Goal: Information Seeking & Learning: Learn about a topic

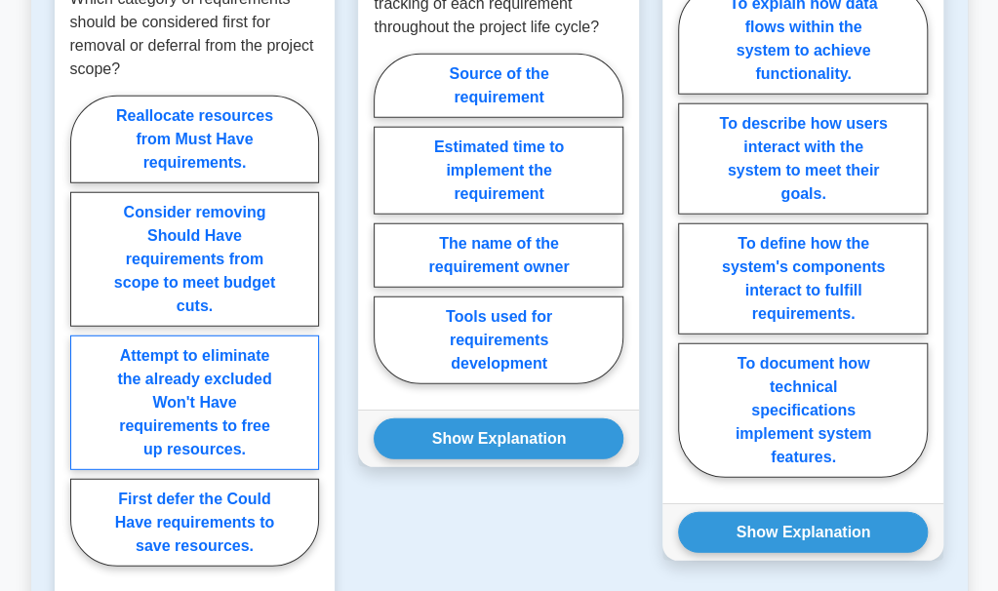
scroll to position [2027, 0]
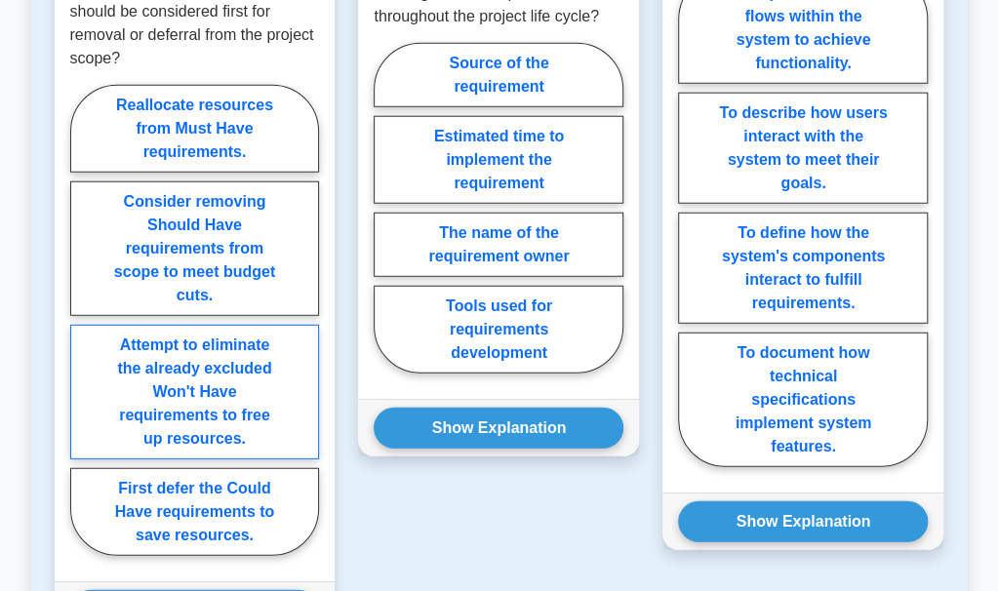
click at [187, 468] on label "First defer the Could Have requirements to save resources." at bounding box center [195, 512] width 250 height 88
click at [83, 332] on input "First defer the Could Have requirements to save resources." at bounding box center [76, 325] width 13 height 13
radio input "true"
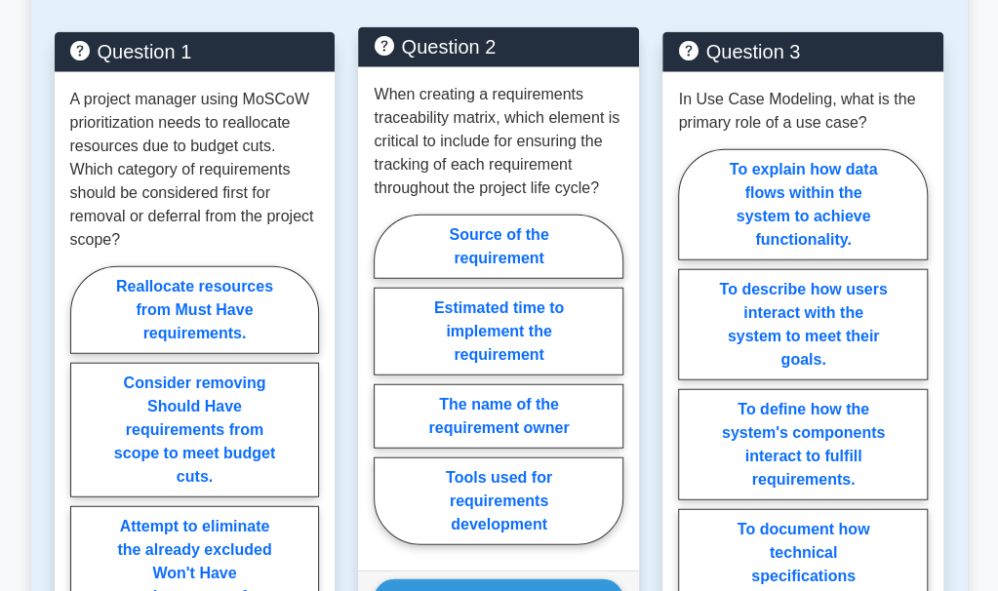
scroll to position [1852, 0]
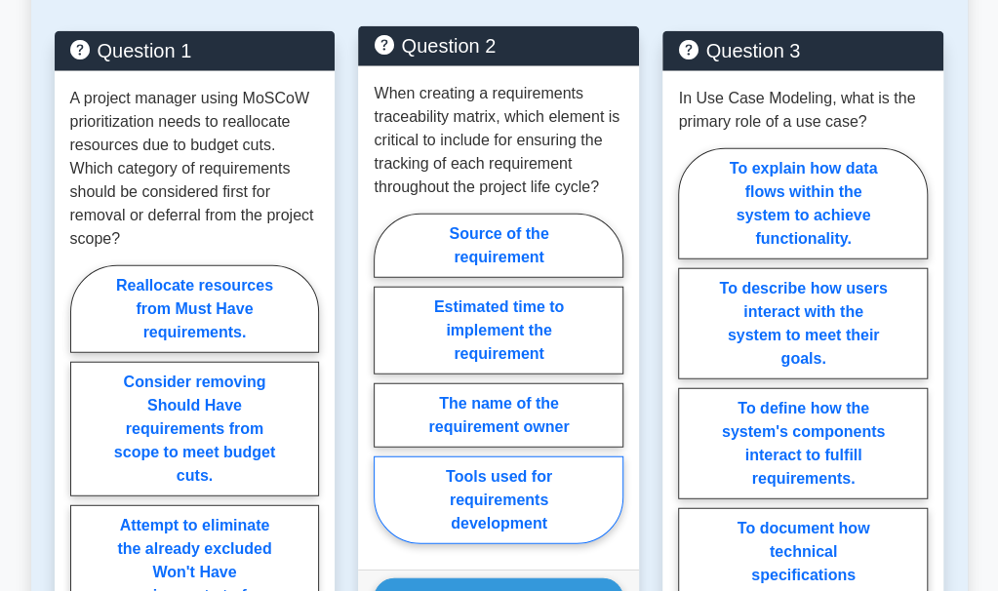
click at [469, 475] on label "Tools used for requirements development" at bounding box center [499, 501] width 250 height 88
click at [386, 390] on input "Tools used for requirements development" at bounding box center [380, 384] width 13 height 13
radio input "true"
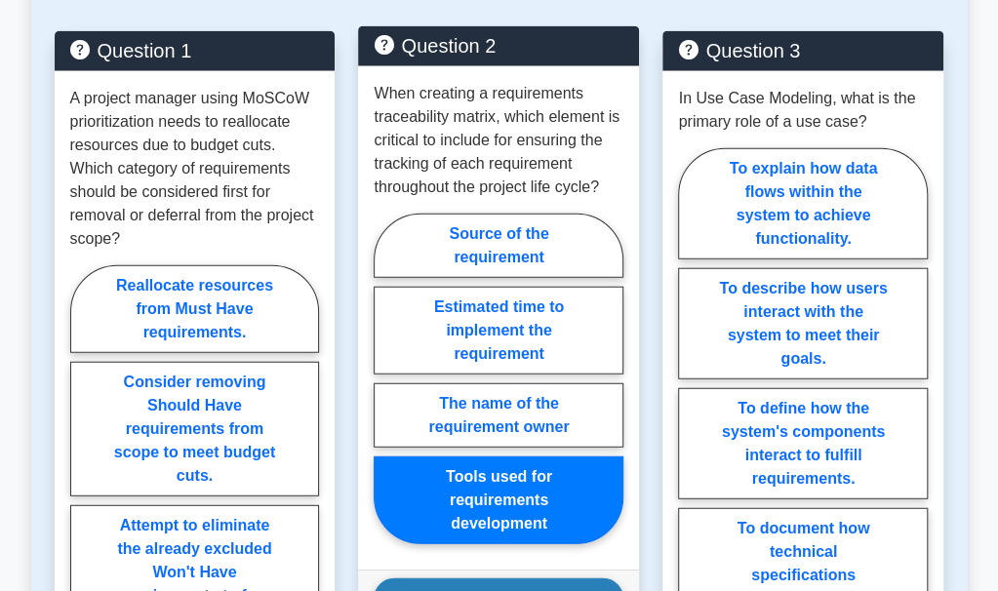
click at [516, 579] on button "Show Explanation" at bounding box center [499, 599] width 250 height 41
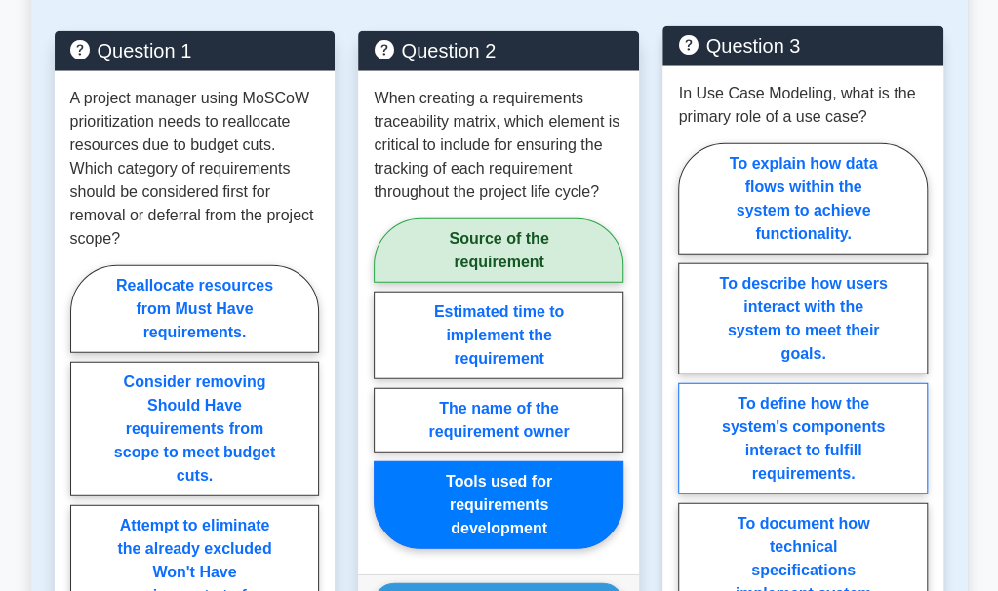
click at [784, 385] on label "To define how the system's components interact to fulfill requirements." at bounding box center [803, 438] width 250 height 111
click at [691, 389] on input "To define how the system's components interact to fulfill requirements." at bounding box center [684, 395] width 13 height 13
radio input "true"
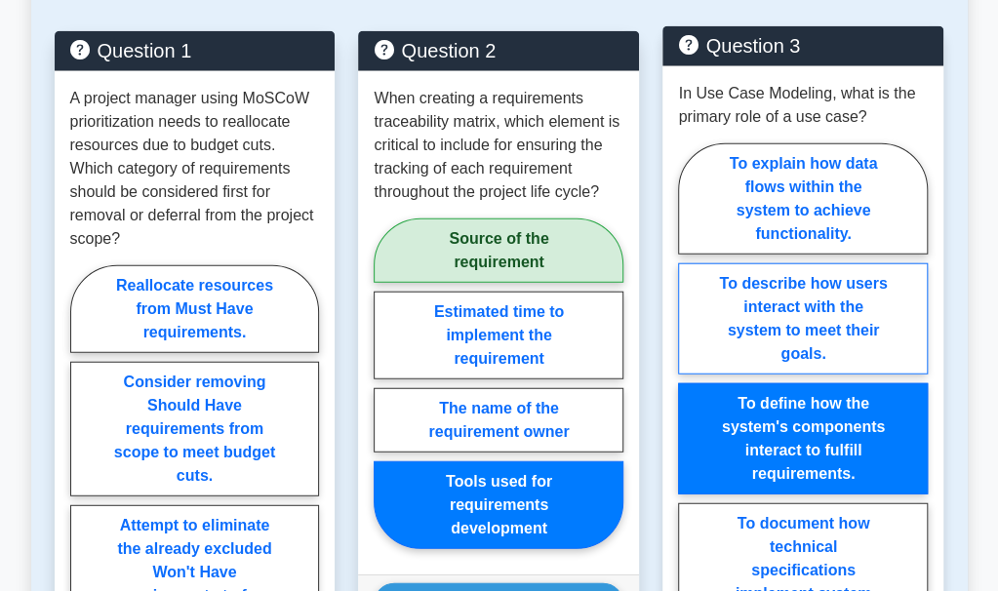
drag, startPoint x: 741, startPoint y: 208, endPoint x: 744, endPoint y: 229, distance: 21.7
click at [739, 223] on div "To explain how data flows within the system to achieve functionality. To descri…" at bounding box center [803, 395] width 250 height 503
click at [744, 263] on label "To describe how users interact with the system to meet their goals." at bounding box center [803, 318] width 250 height 111
click at [691, 389] on input "To describe how users interact with the system to meet their goals." at bounding box center [684, 395] width 13 height 13
radio input "true"
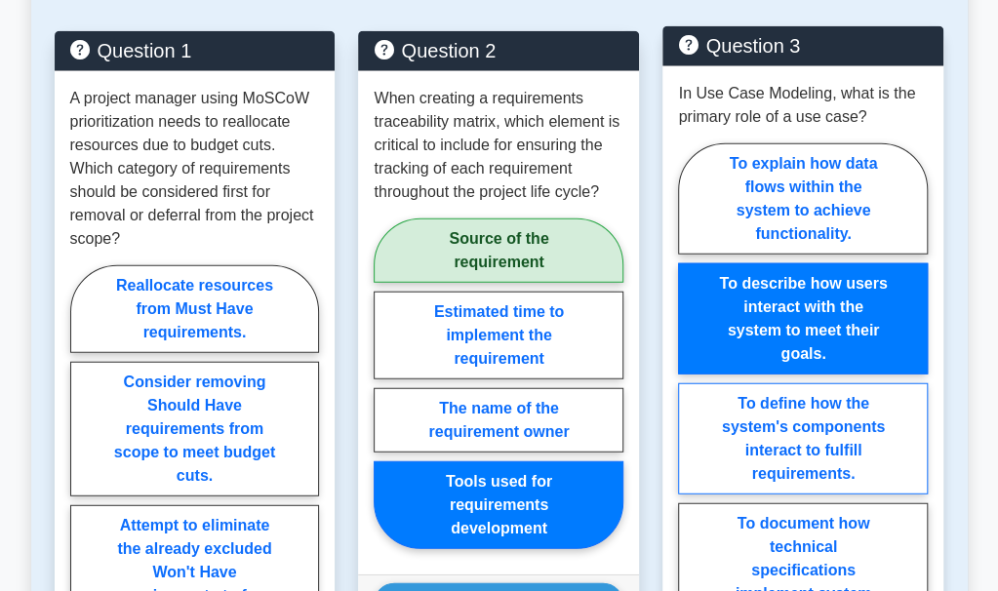
drag, startPoint x: 779, startPoint y: 370, endPoint x: 788, endPoint y: 351, distance: 20.9
click at [779, 383] on label "To define how the system's components interact to fulfill requirements." at bounding box center [803, 438] width 250 height 111
click at [691, 389] on input "To define how the system's components interact to fulfill requirements." at bounding box center [684, 395] width 13 height 13
radio input "true"
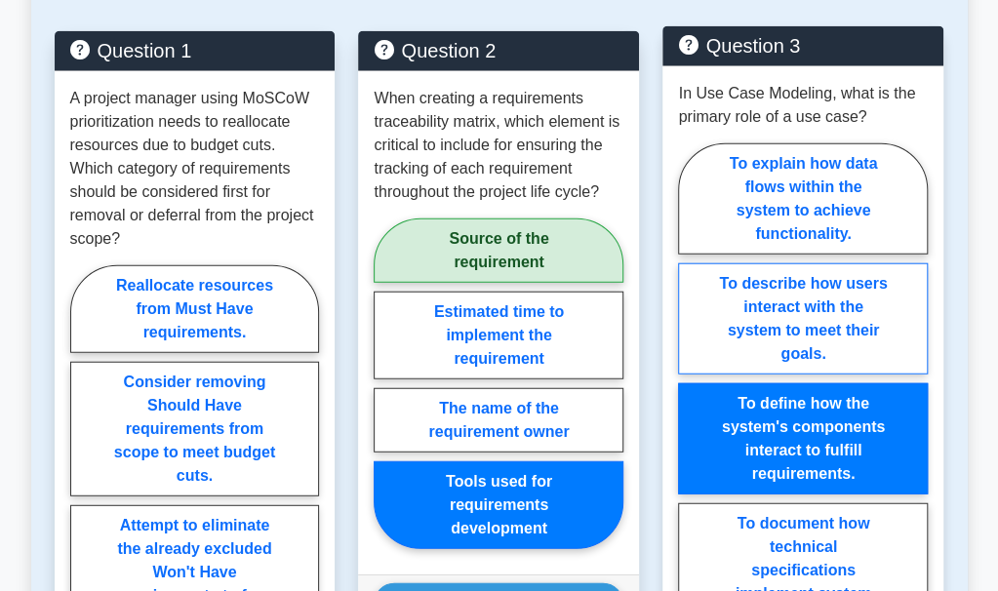
scroll to position [1949, 0]
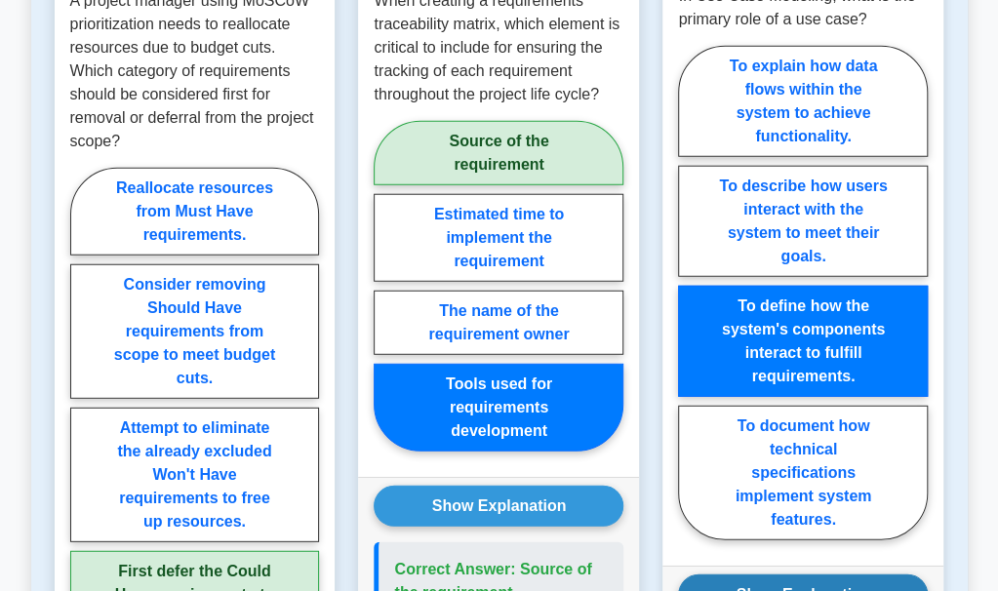
click at [802, 575] on button "Show Explanation" at bounding box center [803, 595] width 250 height 41
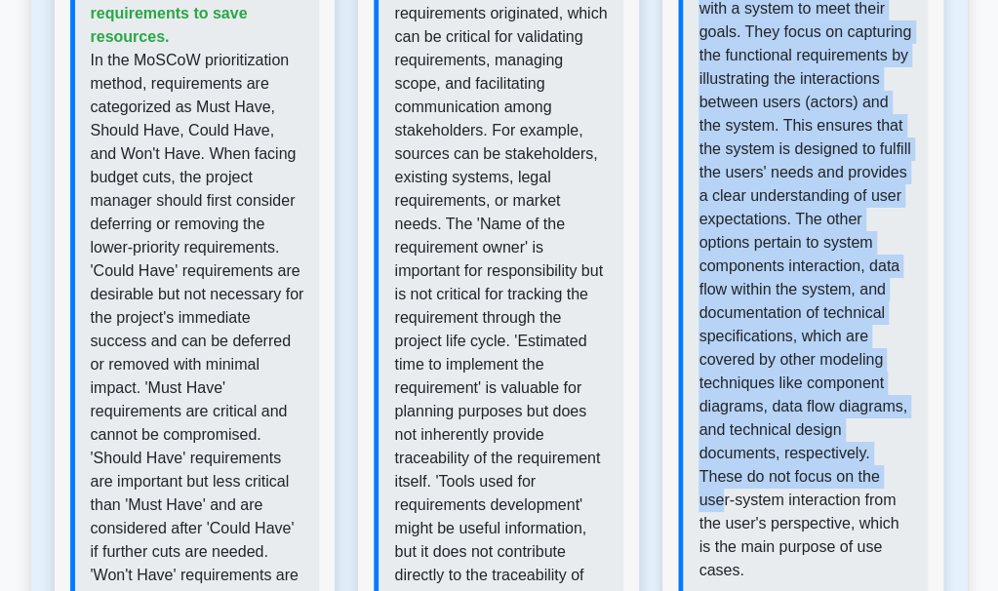
scroll to position [2741, 0]
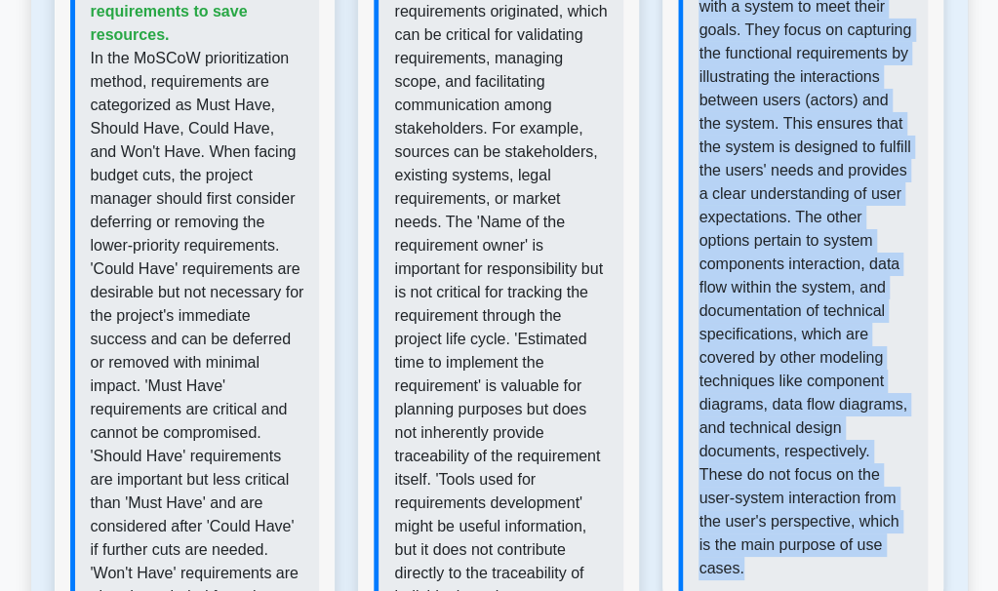
drag, startPoint x: 699, startPoint y: 96, endPoint x: 905, endPoint y: 499, distance: 452.9
click at [905, 499] on p "Use cases in Use Case Modeling primarily serve to describe how users interact w…" at bounding box center [806, 253] width 214 height 656
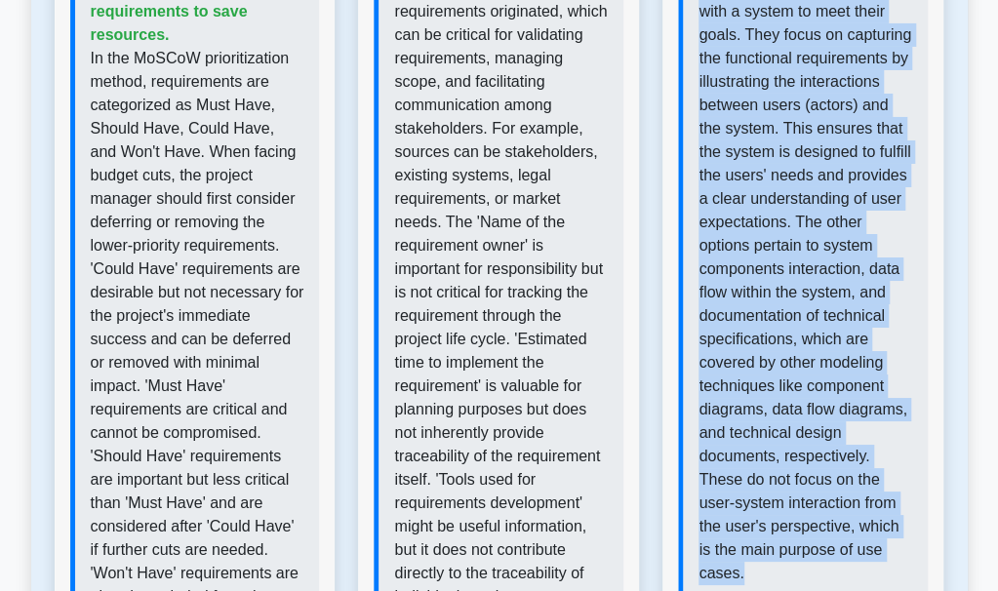
copy p "Use cases in Use Case Modeling primarily serve to describe how users interact w…"
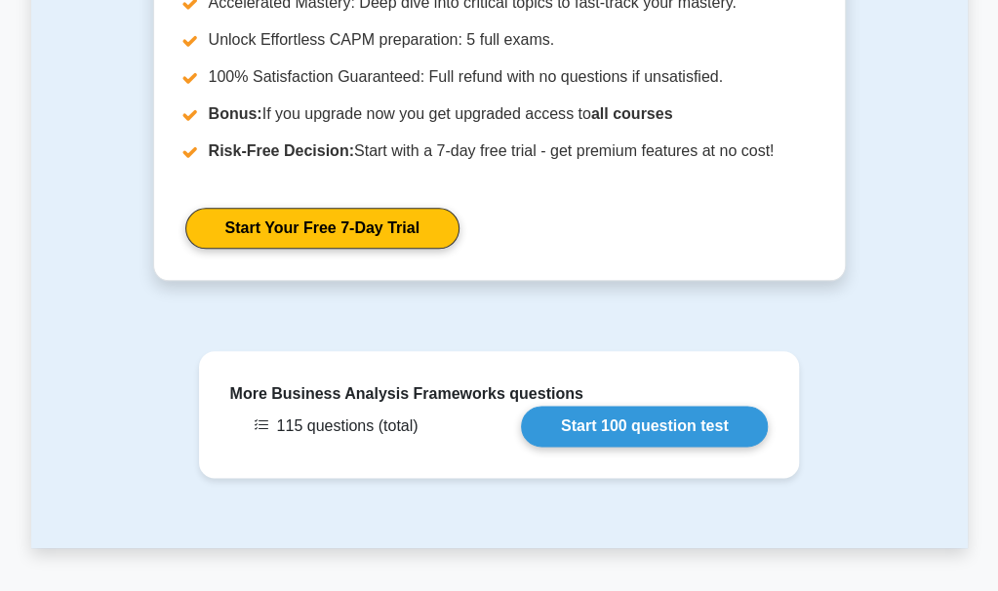
scroll to position [3861, 0]
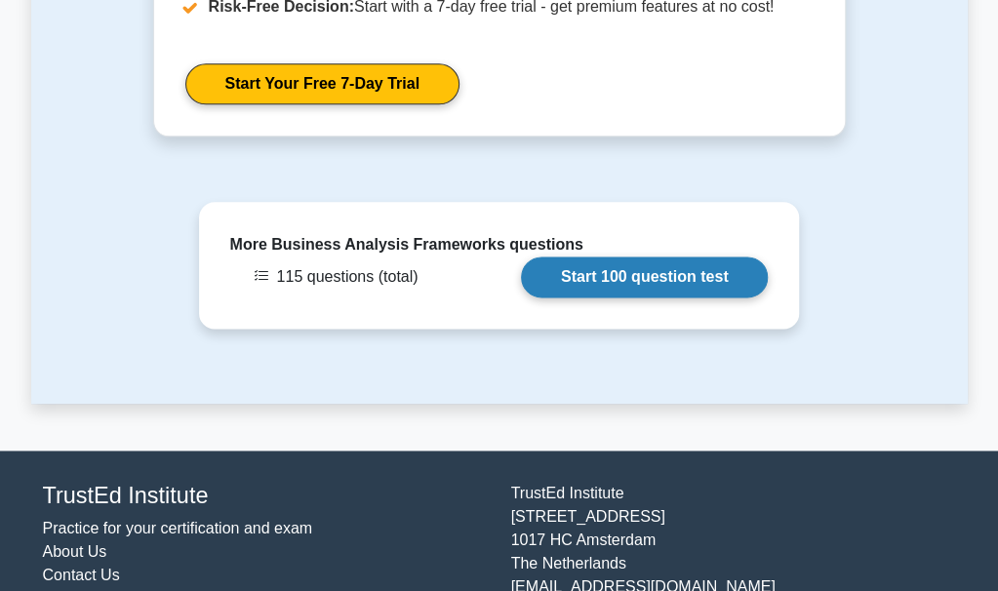
click at [626, 257] on link "Start 100 question test" at bounding box center [645, 277] width 248 height 41
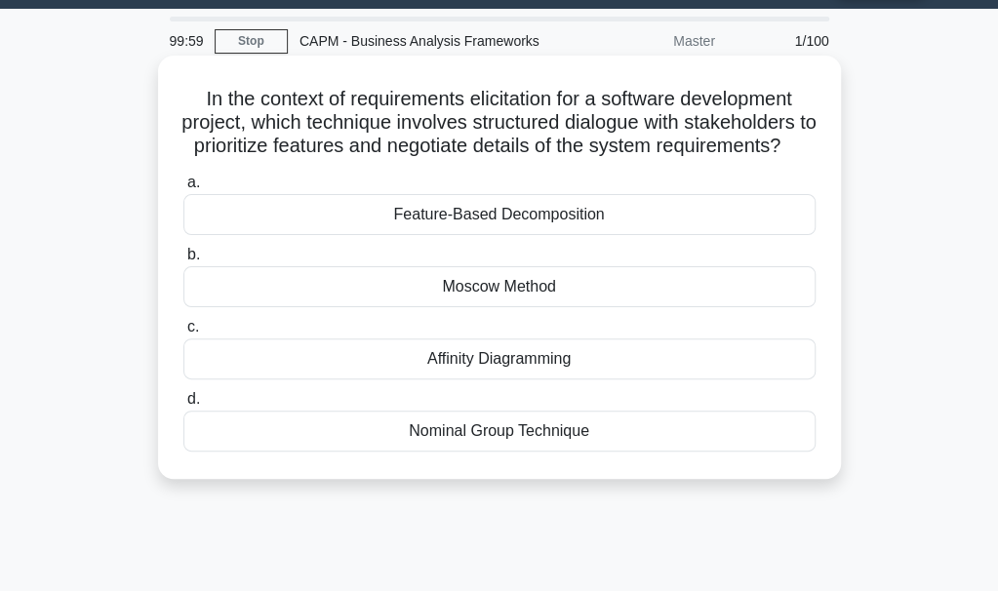
scroll to position [55, 0]
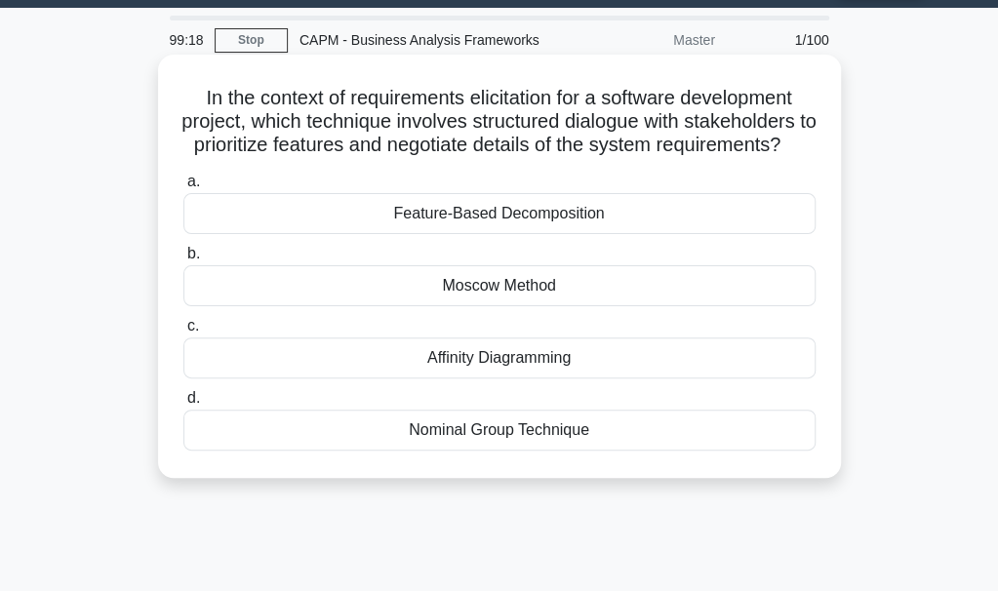
click at [436, 451] on div "Nominal Group Technique" at bounding box center [499, 430] width 632 height 41
click at [420, 451] on div "Nominal Group Technique" at bounding box center [499, 430] width 632 height 41
click at [183, 405] on input "d. Nominal Group Technique" at bounding box center [183, 398] width 0 height 13
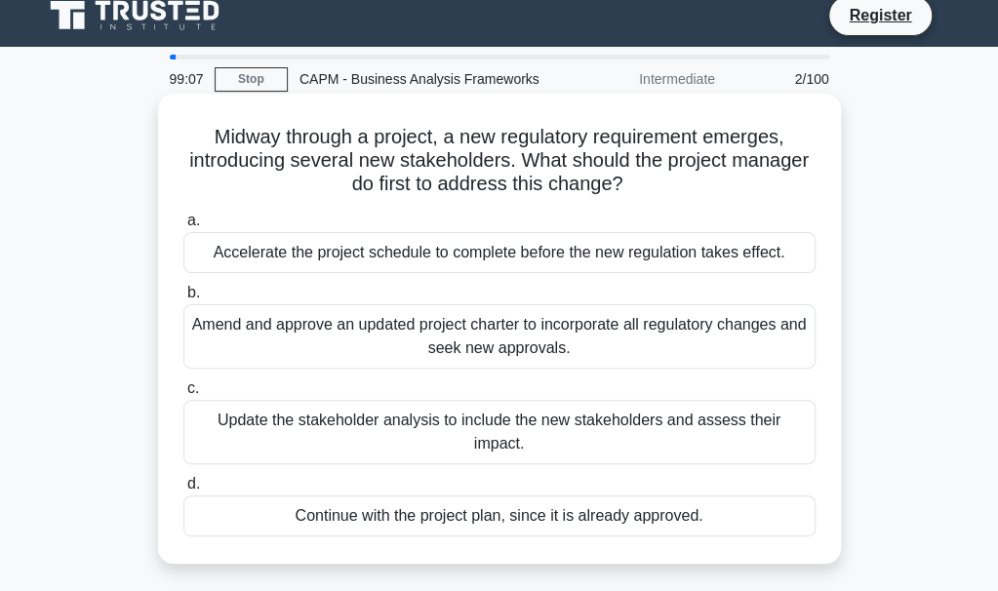
scroll to position [18, 0]
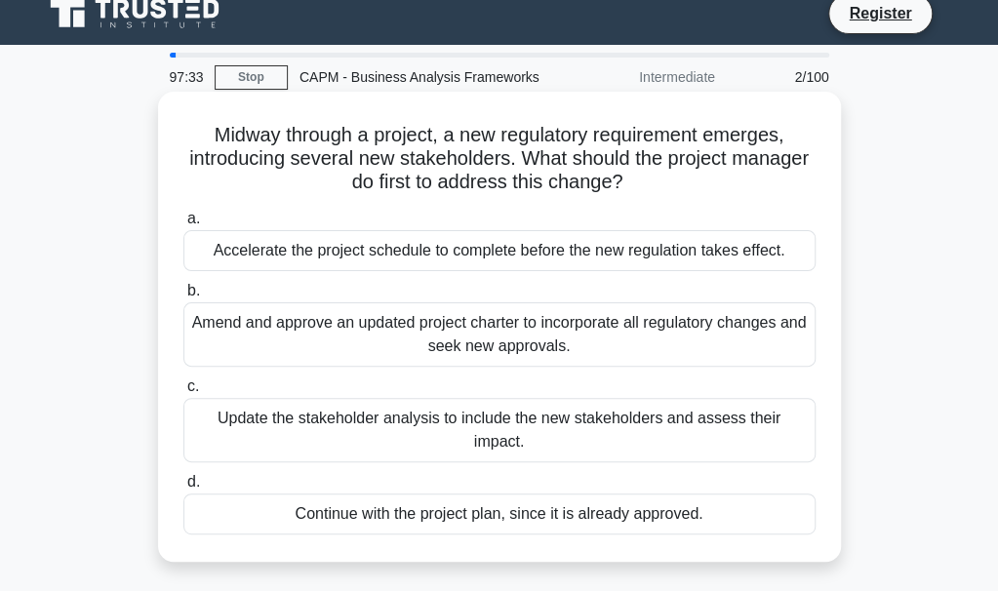
click at [404, 422] on div "Update the stakeholder analysis to include the new stakeholders and assess thei…" at bounding box center [499, 430] width 632 height 64
click at [183, 393] on input "c. Update the stakeholder analysis to include the new stakeholders and assess t…" at bounding box center [183, 386] width 0 height 13
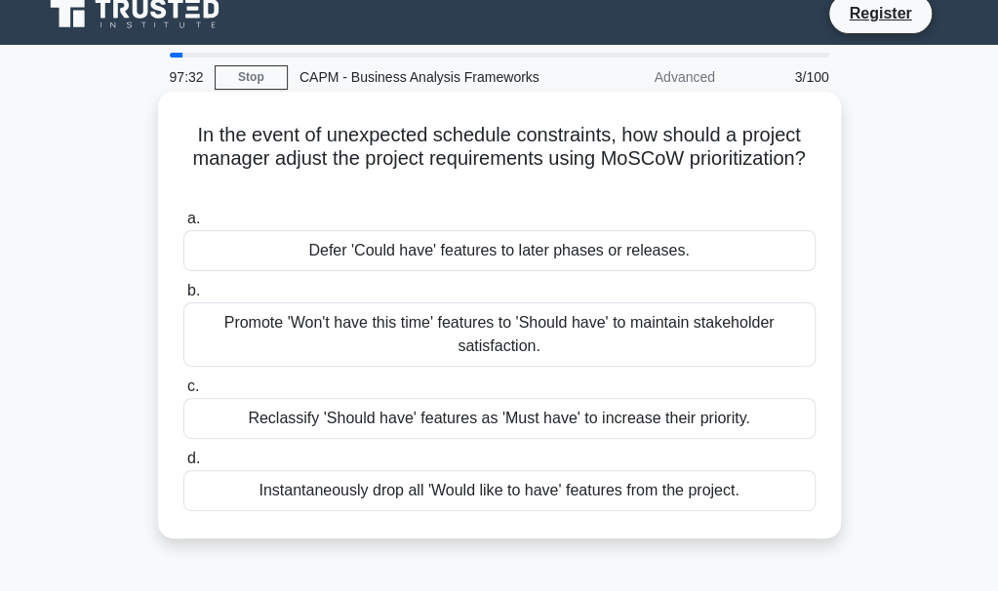
scroll to position [0, 0]
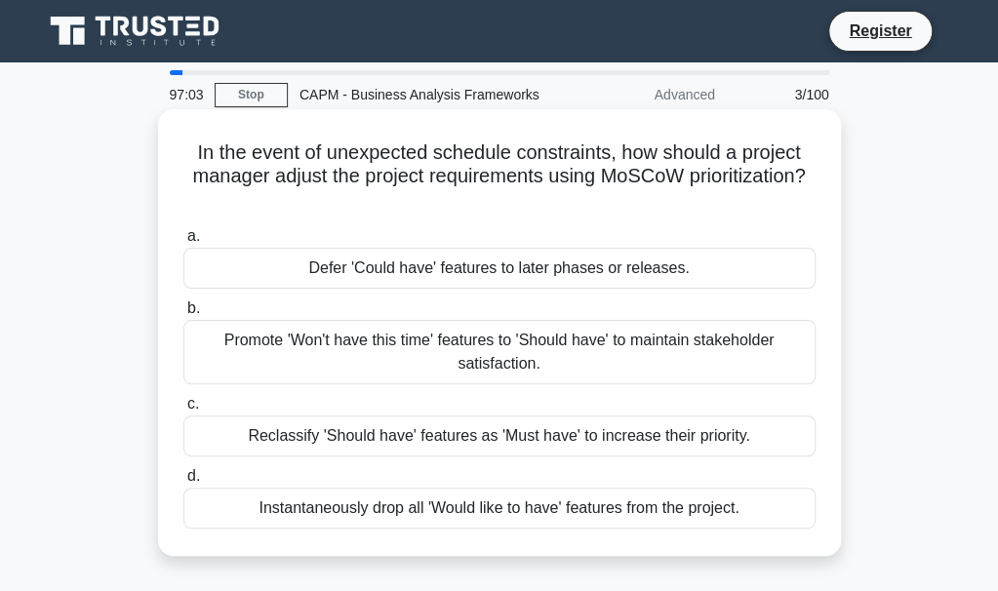
click at [494, 266] on div "Defer 'Could have' features to later phases or releases." at bounding box center [499, 268] width 632 height 41
click at [183, 243] on input "a. Defer 'Could have' features to later phases or releases." at bounding box center [183, 236] width 0 height 13
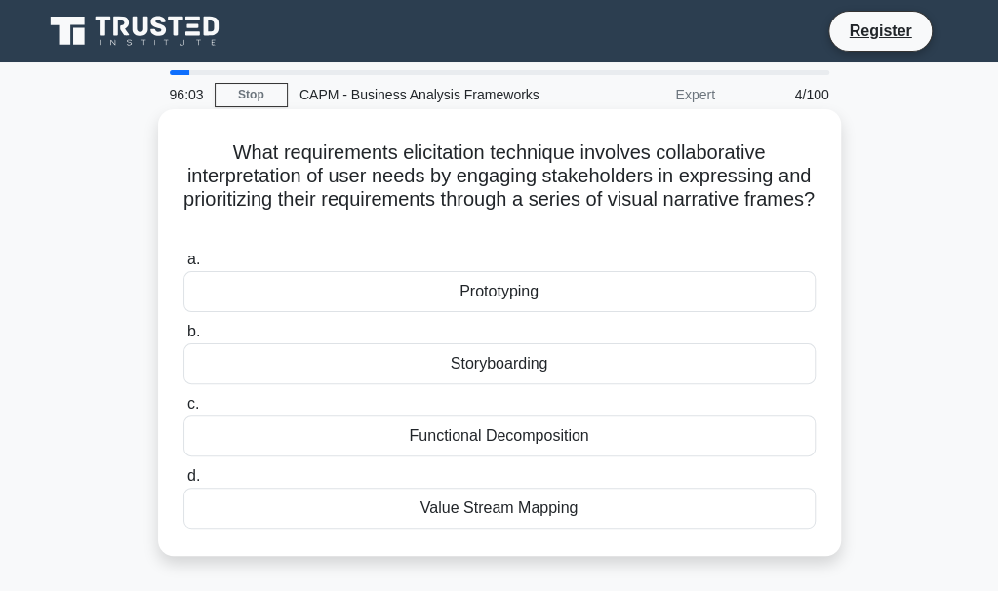
click at [521, 359] on div "Storyboarding" at bounding box center [499, 363] width 632 height 41
click at [183, 339] on input "b. Storyboarding" at bounding box center [183, 332] width 0 height 13
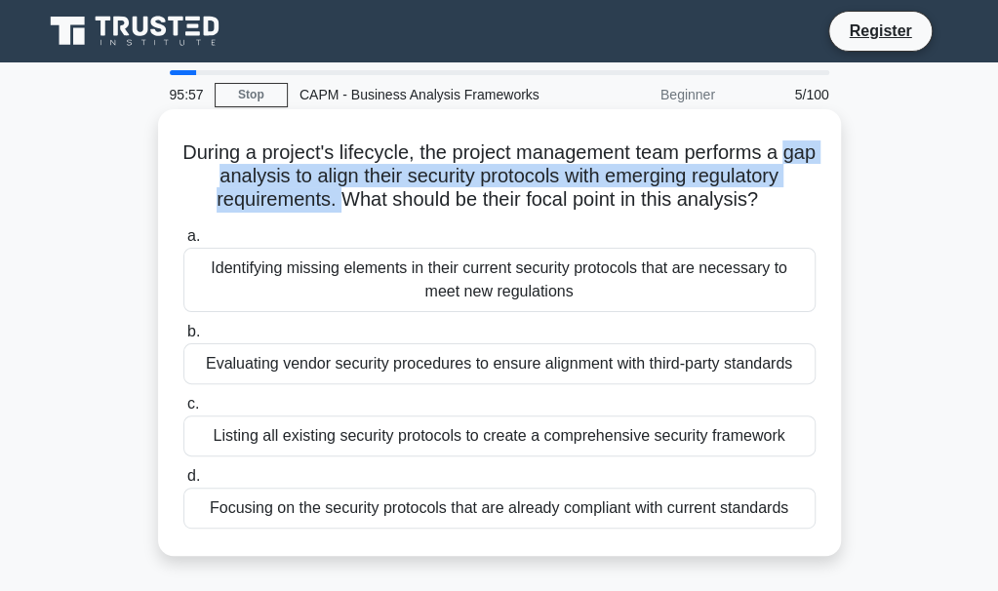
drag, startPoint x: 197, startPoint y: 173, endPoint x: 329, endPoint y: 227, distance: 142.6
click at [340, 216] on div "During a project's lifecycle, the project management team performs a gap analys…" at bounding box center [499, 332] width 667 height 431
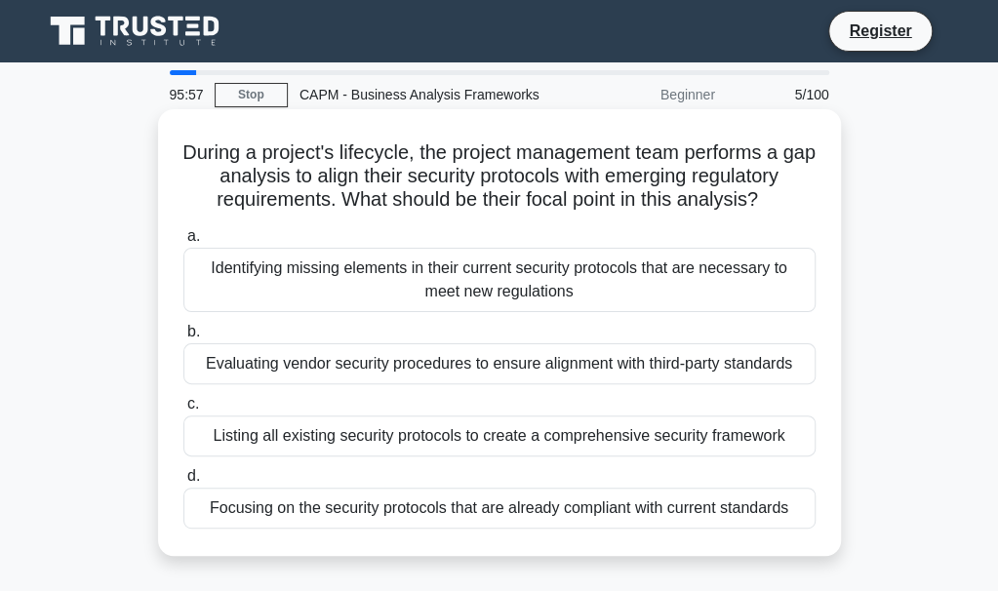
click at [315, 234] on label "a. Identifying missing elements in their current security protocols that are ne…" at bounding box center [499, 268] width 632 height 88
click at [183, 234] on input "a. Identifying missing elements in their current security protocols that are ne…" at bounding box center [183, 236] width 0 height 13
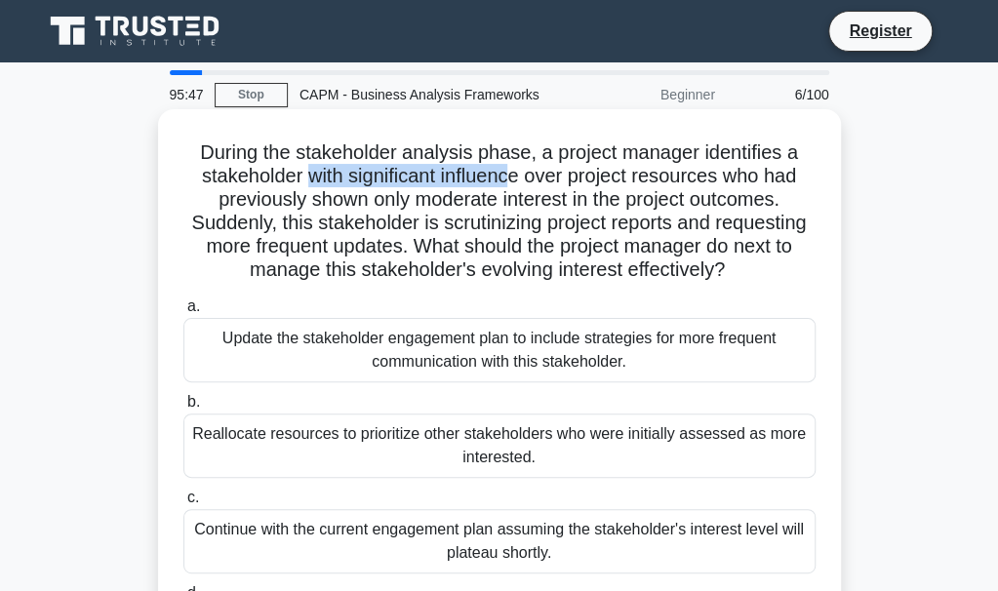
drag, startPoint x: 379, startPoint y: 179, endPoint x: 508, endPoint y: 170, distance: 130.0
click at [508, 171] on h5 "During the stakeholder analysis phase, a project manager identifies a stakehold…" at bounding box center [499, 211] width 636 height 142
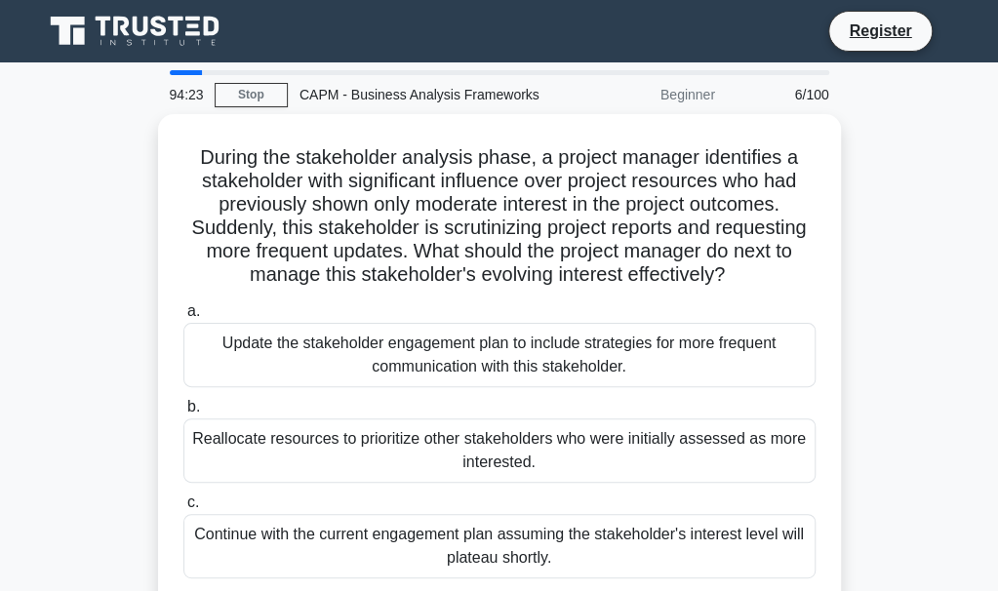
click at [881, 195] on div "During the stakeholder analysis phase, a project manager identifies a stakehold…" at bounding box center [499, 419] width 937 height 611
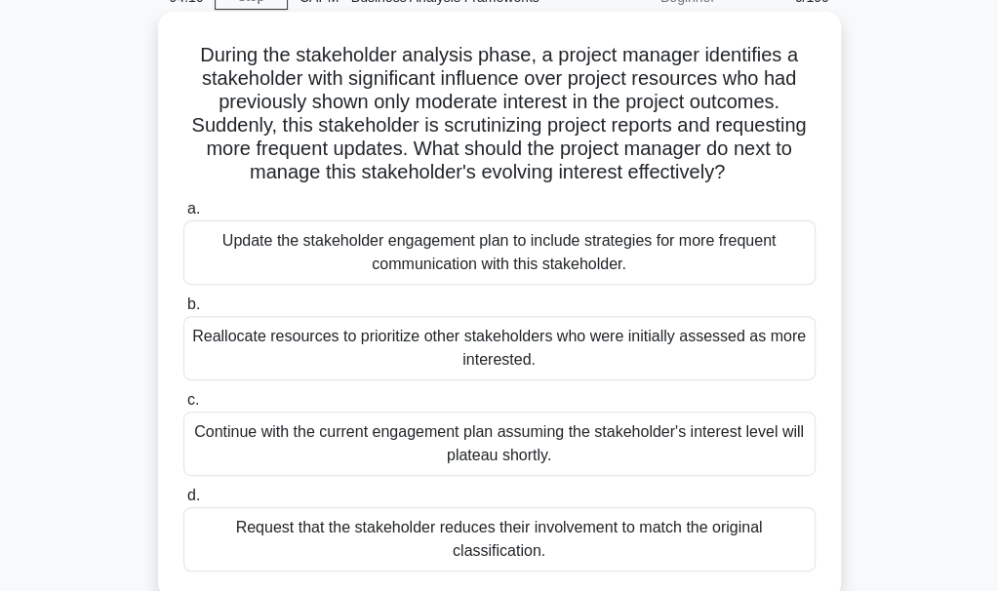
scroll to position [195, 0]
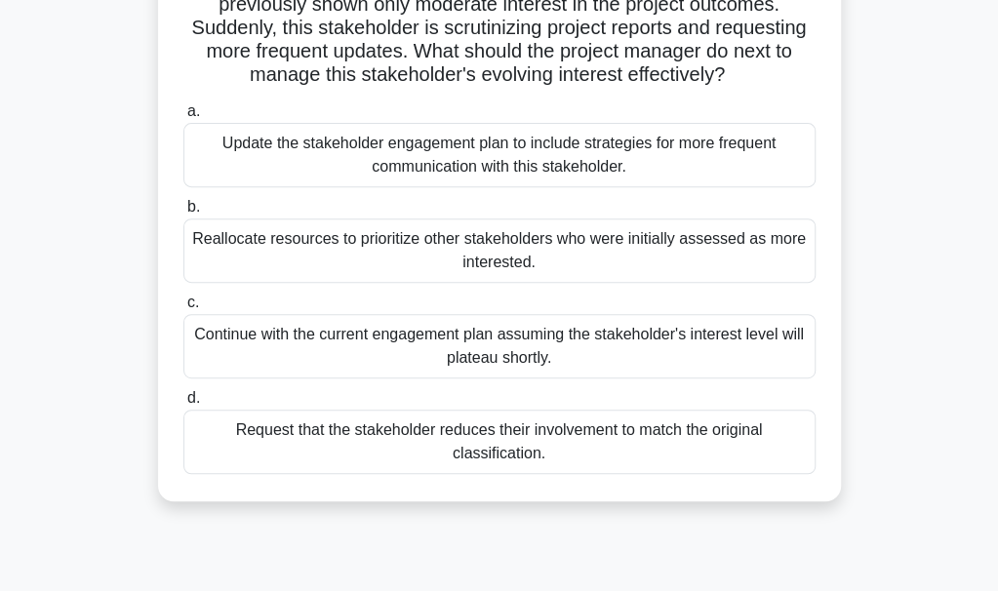
click at [451, 159] on div "Update the stakeholder engagement plan to include strategies for more frequent …" at bounding box center [499, 155] width 632 height 64
click at [183, 118] on input "a. Update the stakeholder engagement plan to include strategies for more freque…" at bounding box center [183, 111] width 0 height 13
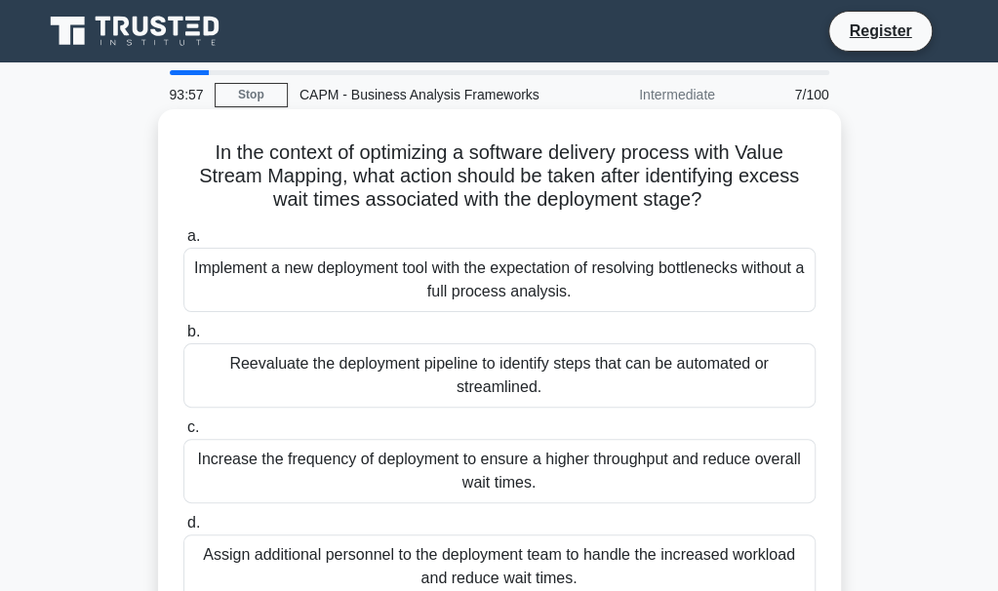
scroll to position [98, 0]
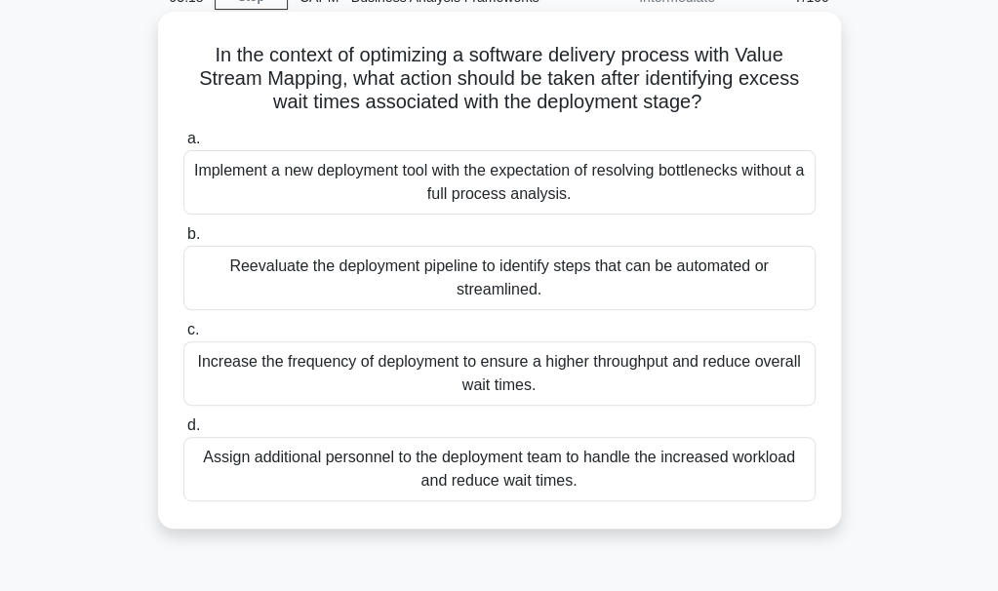
drag, startPoint x: 285, startPoint y: 54, endPoint x: 768, endPoint y: 100, distance: 485.1
click at [768, 100] on h5 "In the context of optimizing a software delivery process with Value Stream Mapp…" at bounding box center [499, 79] width 636 height 72
click at [435, 293] on div "Reevaluate the deployment pipeline to identify steps that can be automated or s…" at bounding box center [499, 278] width 632 height 64
click at [183, 241] on input "b. Reevaluate the deployment pipeline to identify steps that can be automated o…" at bounding box center [183, 234] width 0 height 13
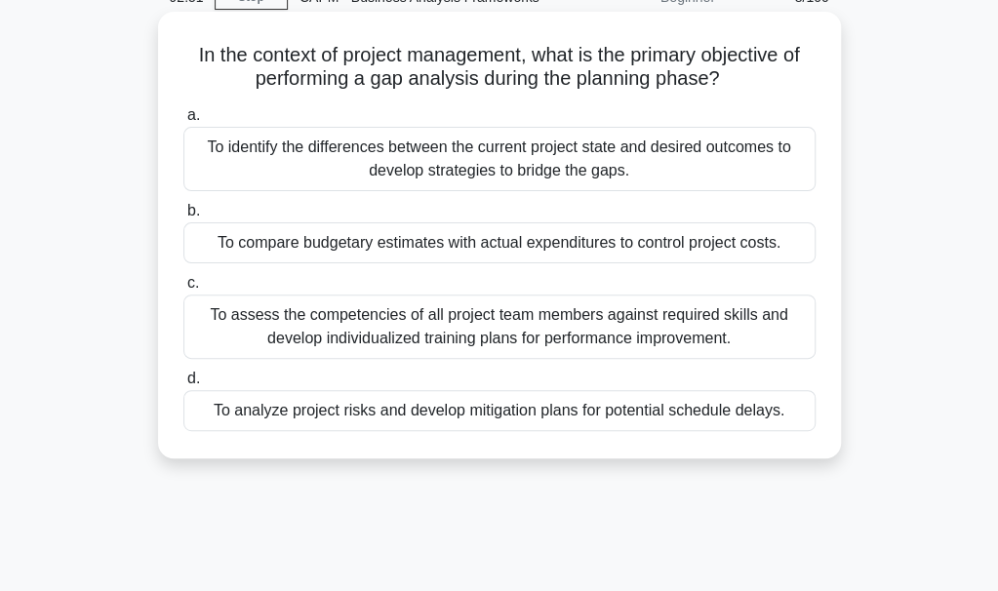
scroll to position [0, 0]
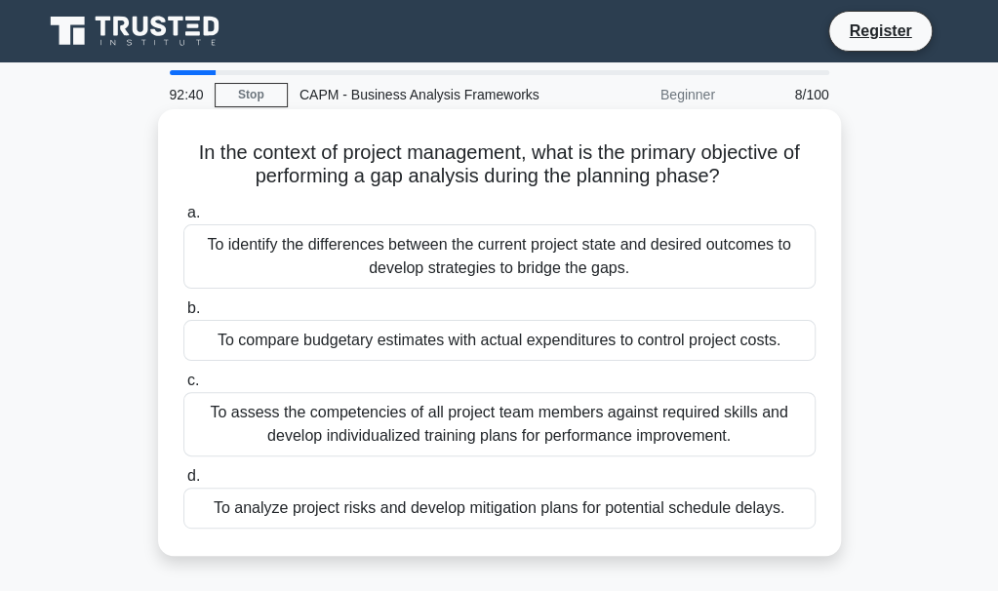
click at [470, 267] on div "To identify the differences between the current project state and desired outco…" at bounding box center [499, 256] width 632 height 64
click at [183, 220] on input "a. To identify the differences between the current project state and desired ou…" at bounding box center [183, 213] width 0 height 13
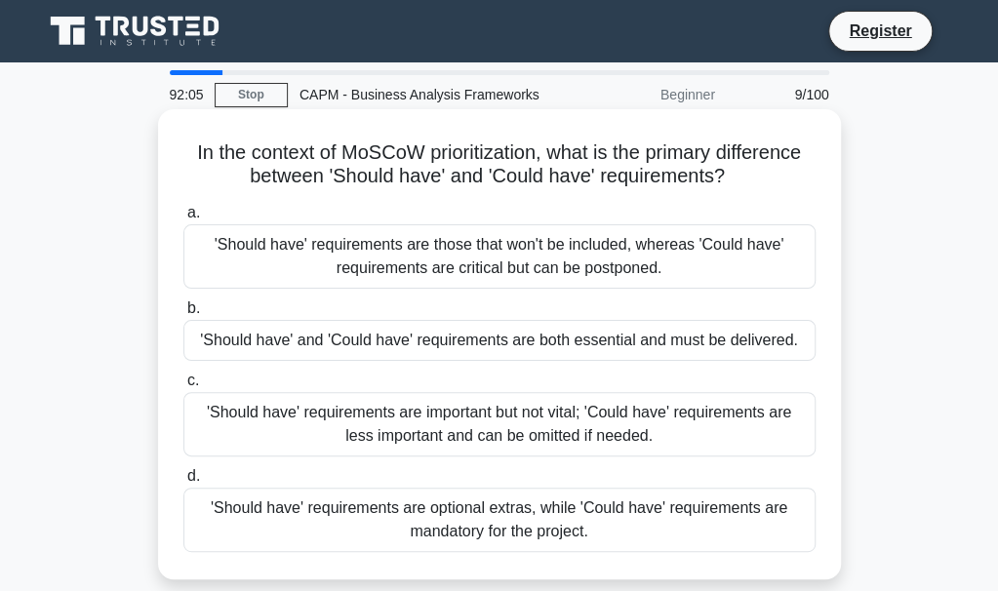
click at [482, 413] on div "'Should have' requirements are important but not vital; 'Could have' requiremen…" at bounding box center [499, 424] width 632 height 64
click at [183, 387] on input "c. 'Should have' requirements are important but not vital; 'Could have' require…" at bounding box center [183, 381] width 0 height 13
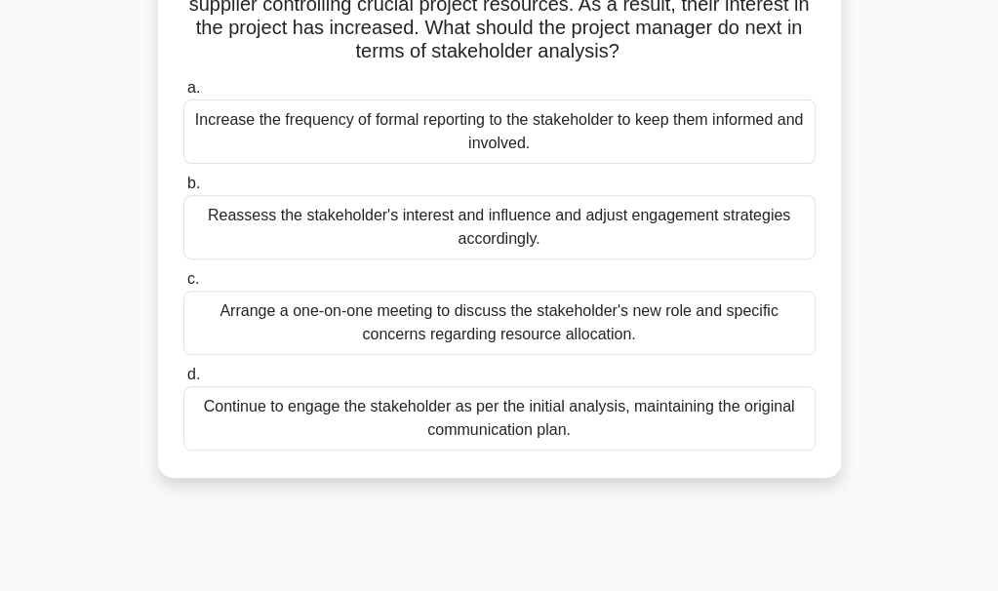
scroll to position [98, 0]
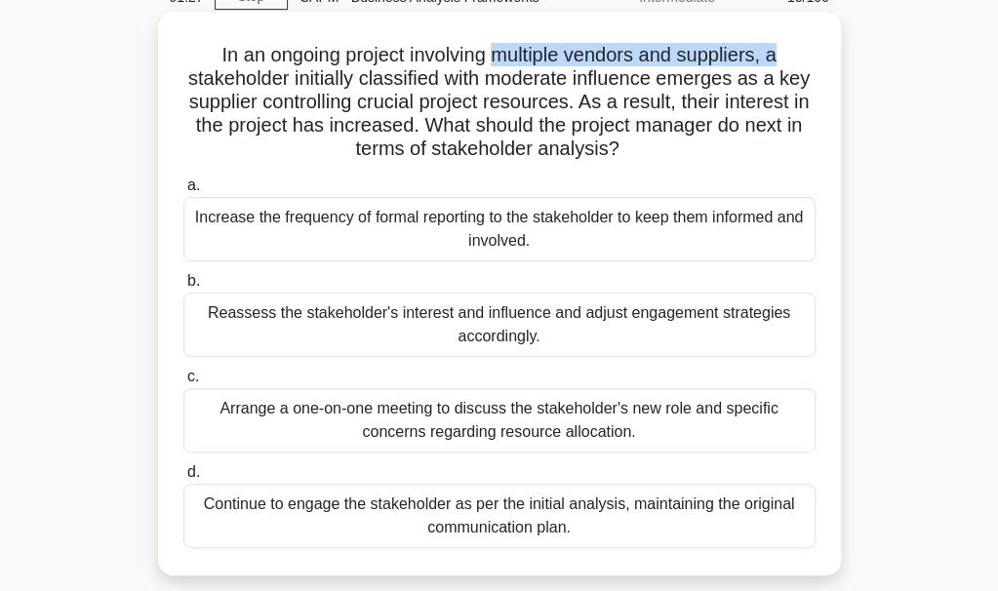
drag, startPoint x: 497, startPoint y: 55, endPoint x: 782, endPoint y: 54, distance: 285.8
click at [782, 54] on h5 "In an ongoing project involving multiple vendors and suppliers, a stakeholder i…" at bounding box center [499, 102] width 636 height 119
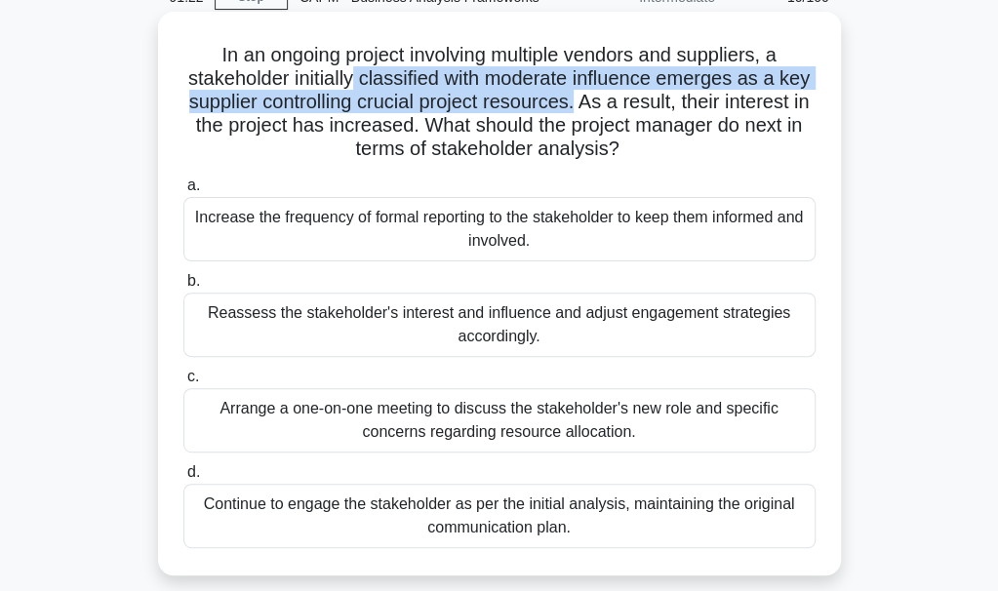
drag, startPoint x: 355, startPoint y: 71, endPoint x: 588, endPoint y: 103, distance: 235.4
click at [588, 103] on h5 "In an ongoing project involving multiple vendors and suppliers, a stakeholder i…" at bounding box center [499, 102] width 636 height 119
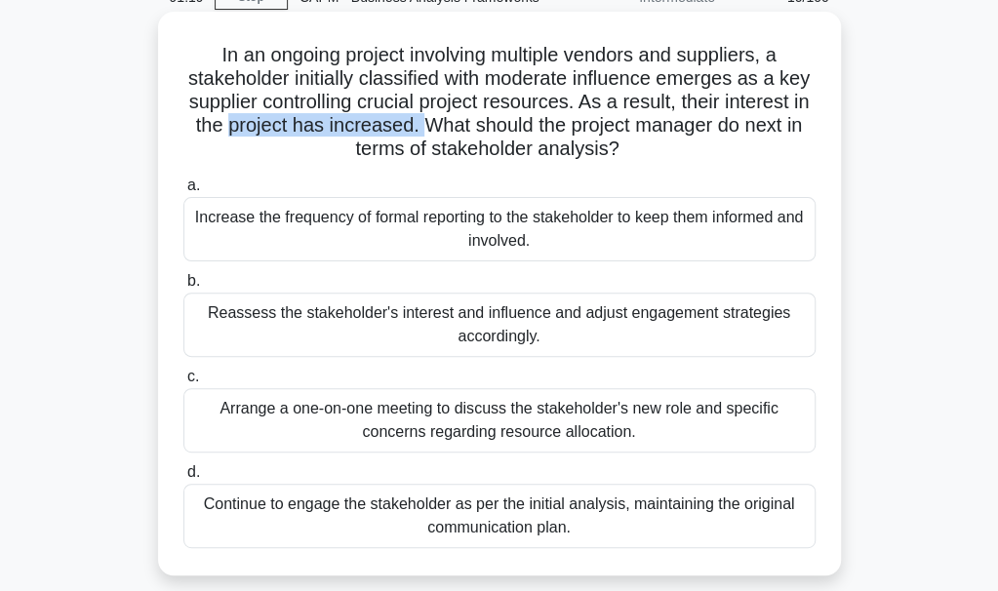
drag, startPoint x: 241, startPoint y: 127, endPoint x: 443, endPoint y: 131, distance: 202.0
click at [447, 128] on h5 "In an ongoing project involving multiple vendors and suppliers, a stakeholder i…" at bounding box center [499, 102] width 636 height 119
click at [380, 61] on h5 "In an ongoing project involving multiple vendors and suppliers, a stakeholder i…" at bounding box center [499, 102] width 636 height 119
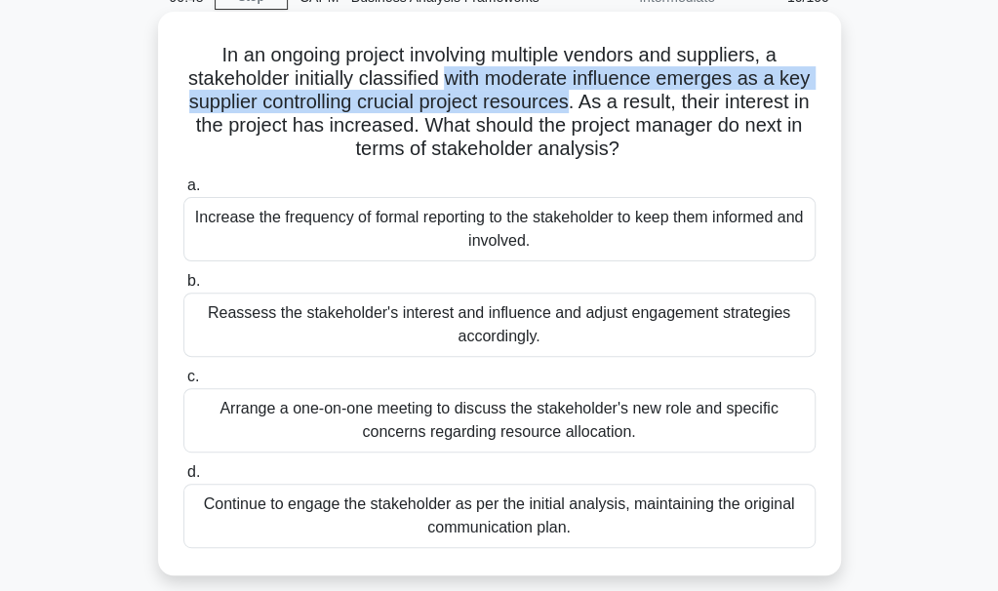
drag, startPoint x: 445, startPoint y: 83, endPoint x: 584, endPoint y: 103, distance: 141.0
click at [584, 103] on h5 "In an ongoing project involving multiple vendors and suppliers, a stakeholder i…" at bounding box center [499, 102] width 636 height 119
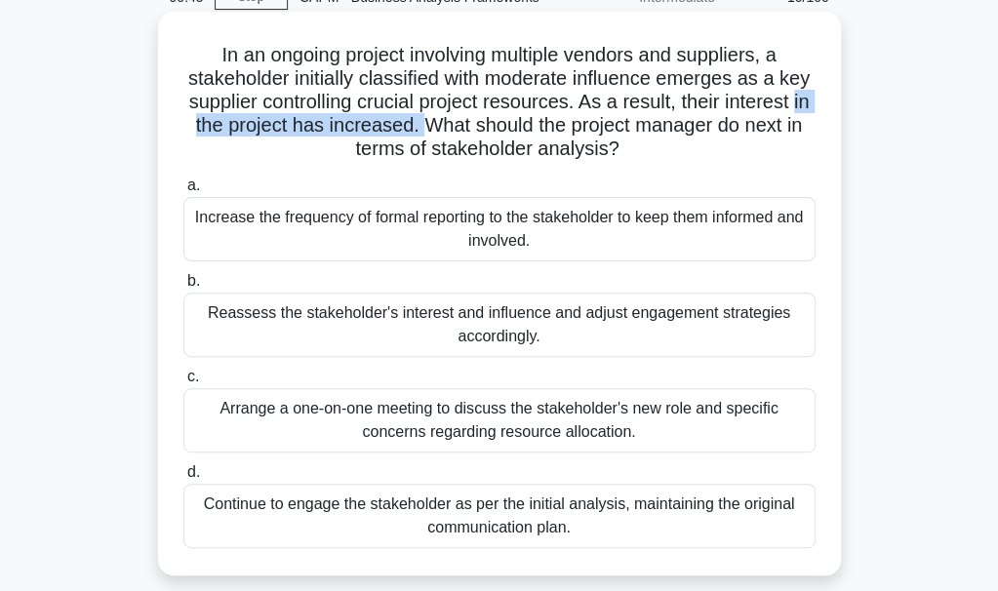
drag, startPoint x: 178, startPoint y: 133, endPoint x: 440, endPoint y: 126, distance: 262.5
click at [440, 126] on div "In an ongoing project involving multiple vendors and suppliers, a stakeholder i…" at bounding box center [499, 294] width 667 height 548
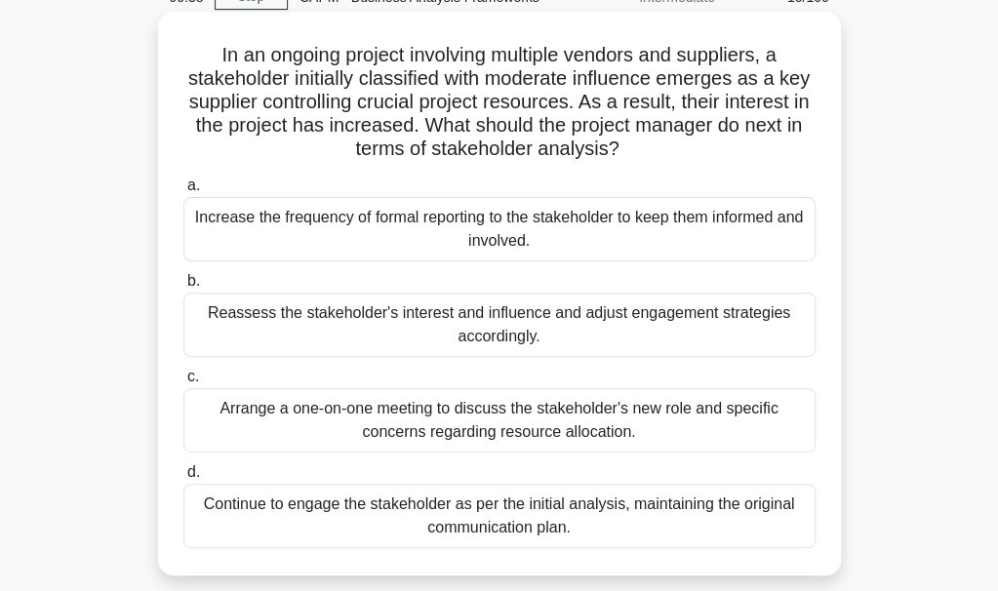
click at [525, 340] on div "Reassess the stakeholder's interest and influence and adjust engagement strateg…" at bounding box center [499, 325] width 632 height 64
click at [183, 288] on input "b. Reassess the stakeholder's interest and influence and adjust engagement stra…" at bounding box center [183, 281] width 0 height 13
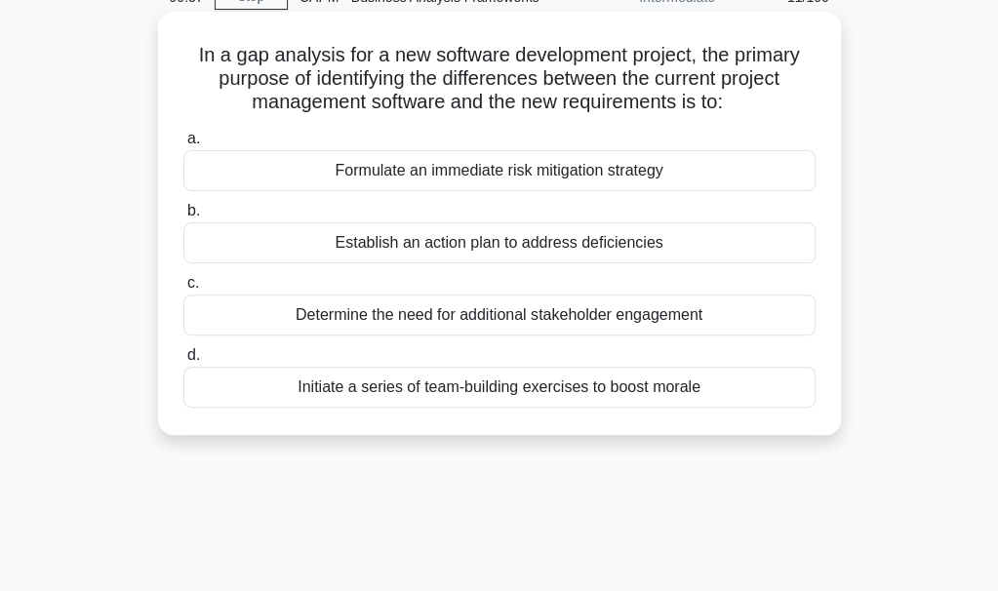
scroll to position [0, 0]
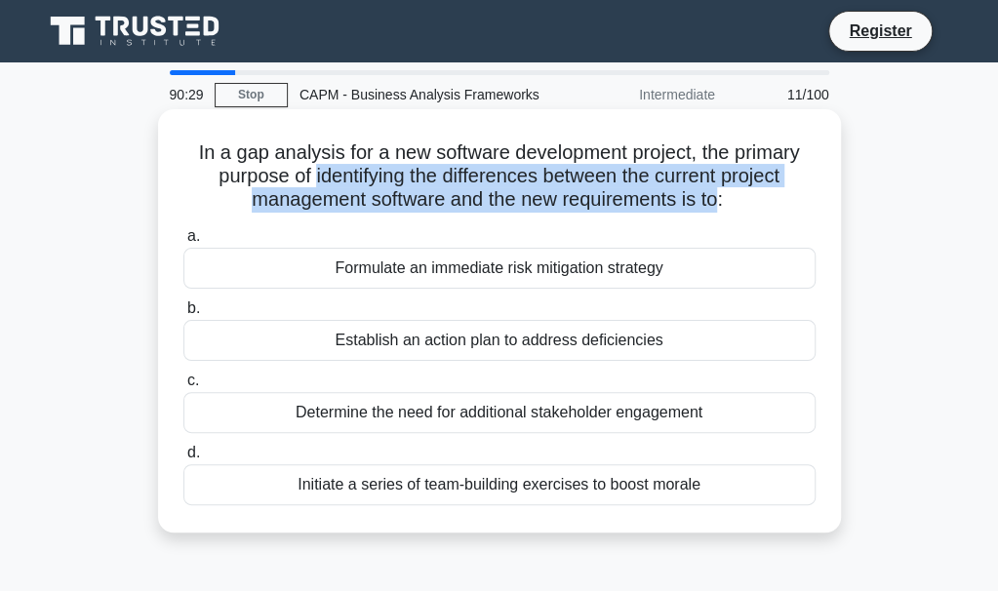
drag, startPoint x: 306, startPoint y: 180, endPoint x: 717, endPoint y: 195, distance: 411.0
click at [717, 195] on h5 "In a gap analysis for a new software development project, the primary purpose o…" at bounding box center [499, 176] width 636 height 72
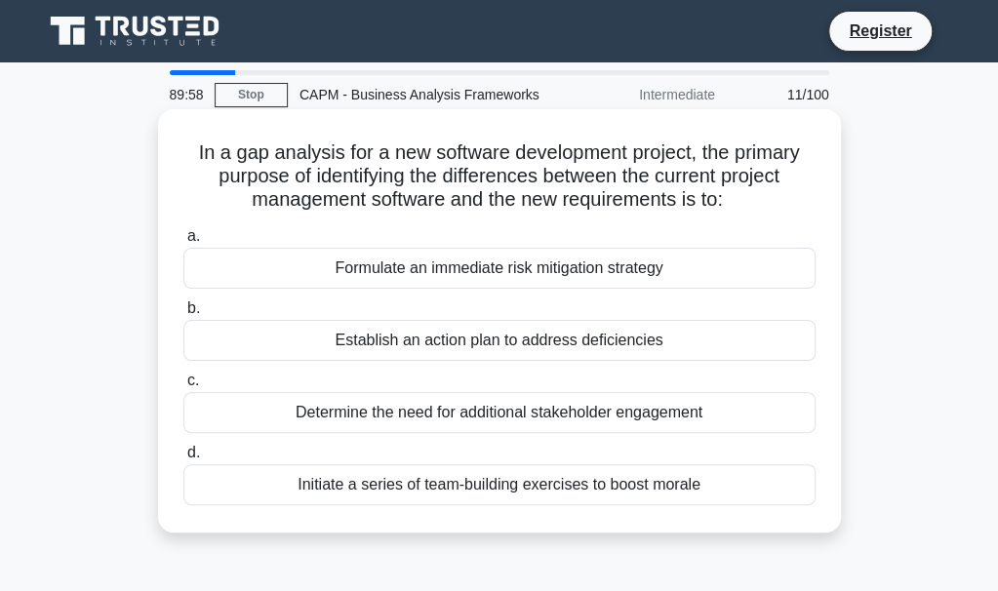
click at [643, 341] on div "Establish an action plan to address deficiencies" at bounding box center [499, 340] width 632 height 41
click at [183, 315] on input "b. Establish an action plan to address deficiencies" at bounding box center [183, 308] width 0 height 13
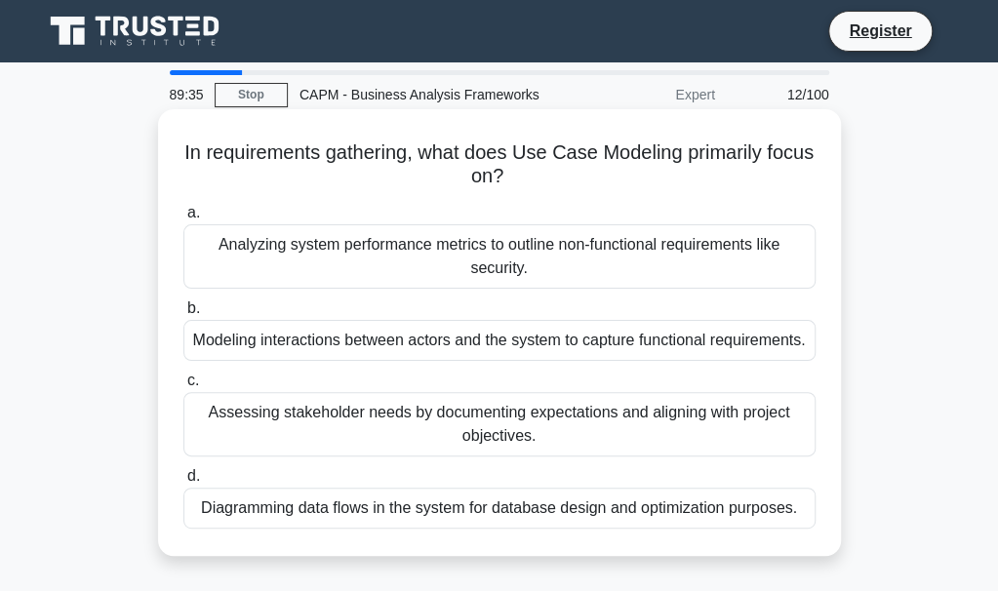
click at [464, 356] on div "Modeling interactions between actors and the system to capture functional requi…" at bounding box center [499, 340] width 632 height 41
click at [183, 315] on input "b. Modeling interactions between actors and the system to capture functional re…" at bounding box center [183, 308] width 0 height 13
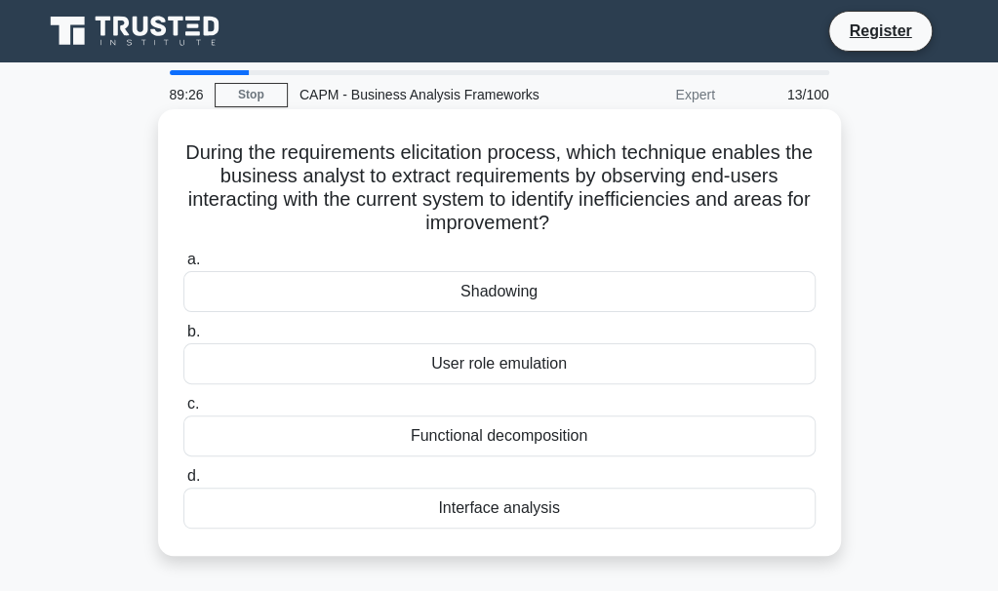
click at [511, 279] on div "Shadowing" at bounding box center [499, 291] width 632 height 41
click at [183, 266] on input "a. Shadowing" at bounding box center [183, 260] width 0 height 13
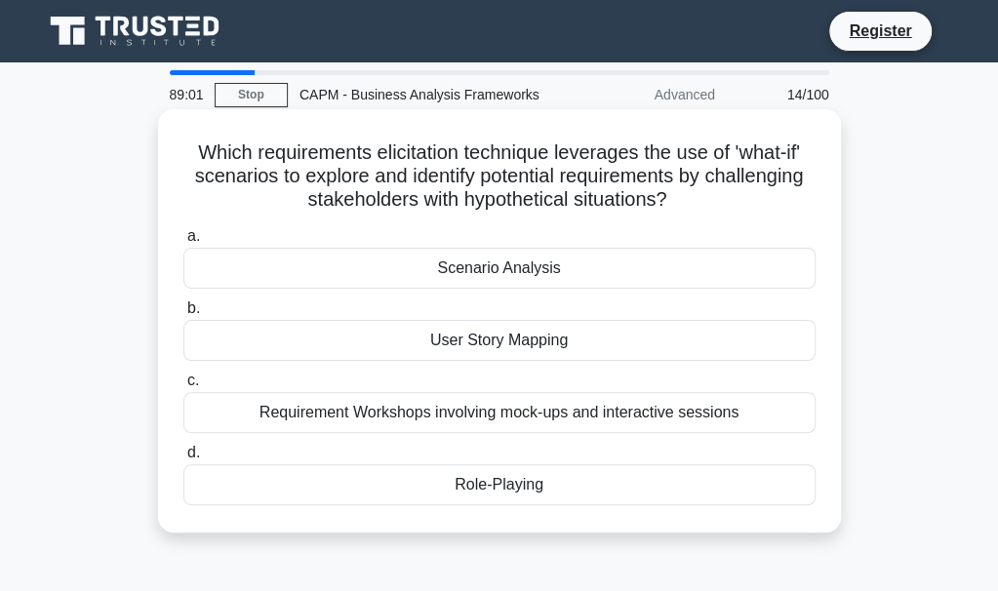
drag, startPoint x: 295, startPoint y: 180, endPoint x: 695, endPoint y: 194, distance: 400.3
click at [695, 194] on h5 "Which requirements elicitation technique leverages the use of 'what-if' scenari…" at bounding box center [499, 176] width 636 height 72
click at [570, 490] on div "Role-Playing" at bounding box center [499, 484] width 632 height 41
click at [183, 460] on input "d. Role-Playing" at bounding box center [183, 453] width 0 height 13
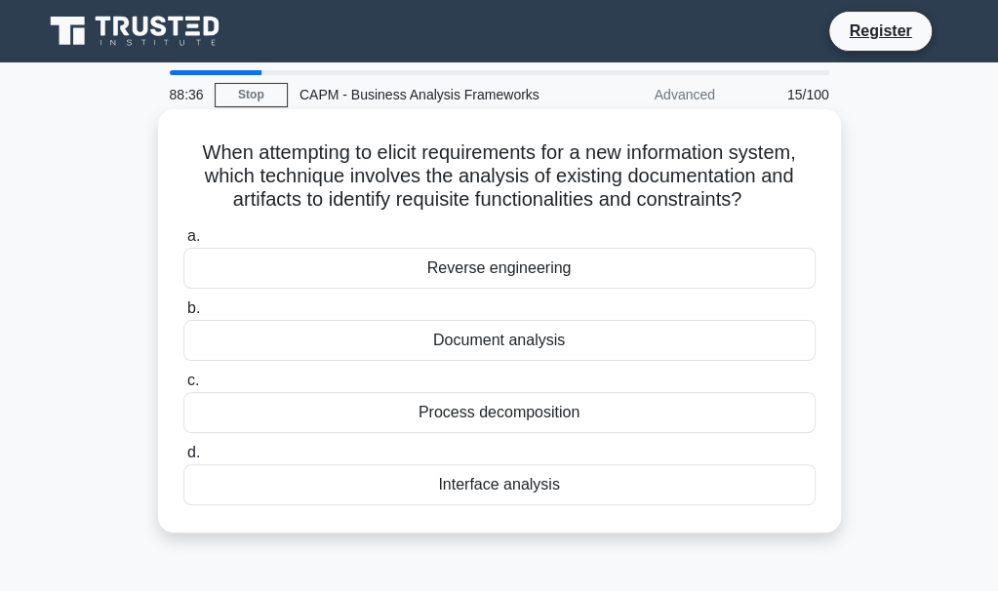
click at [519, 483] on div "Interface analysis" at bounding box center [499, 484] width 632 height 41
click at [183, 460] on input "d. Interface analysis" at bounding box center [183, 453] width 0 height 13
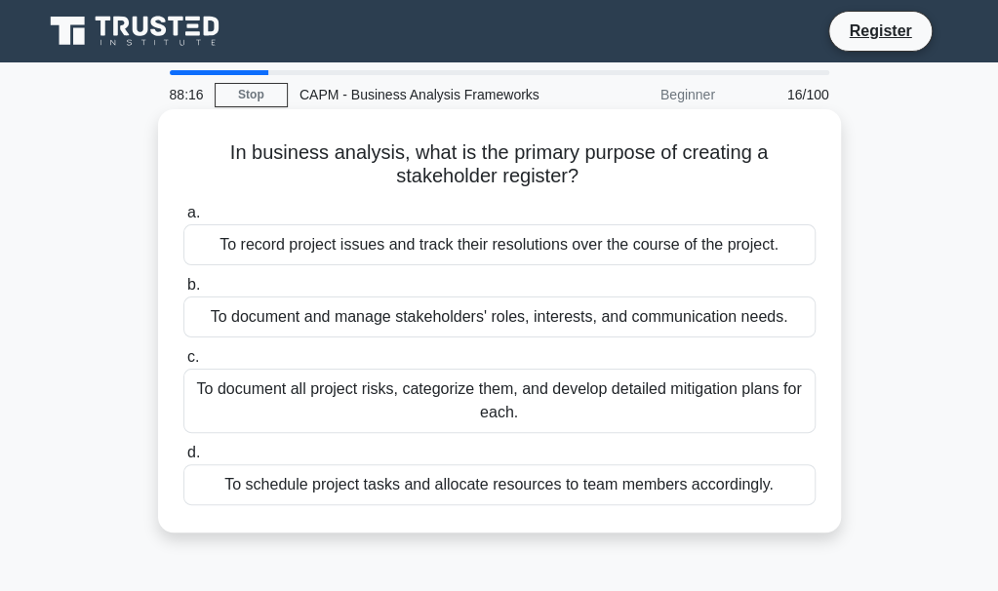
click at [363, 316] on div "To document and manage stakeholders' roles, interests, and communication needs." at bounding box center [499, 317] width 632 height 41
click at [183, 292] on input "b. To document and manage stakeholders' roles, interests, and communication nee…" at bounding box center [183, 285] width 0 height 13
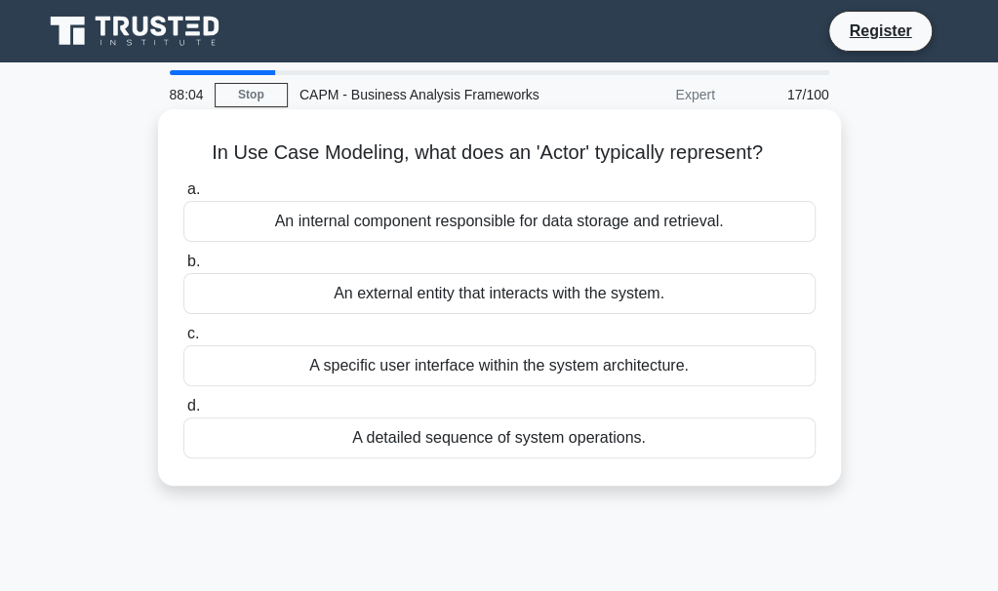
click at [499, 364] on div "A specific user interface within the system architecture." at bounding box center [499, 365] width 632 height 41
click at [183, 340] on input "c. A specific user interface within the system architecture." at bounding box center [183, 334] width 0 height 13
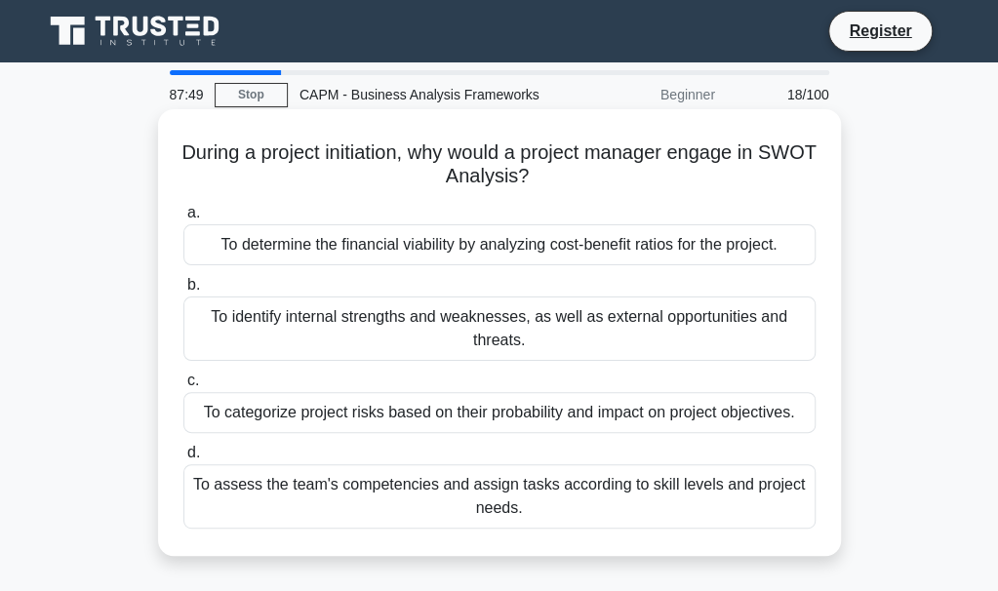
click at [384, 325] on div "To identify internal strengths and weaknesses, as well as external opportunitie…" at bounding box center [499, 329] width 632 height 64
click at [183, 292] on input "b. To identify internal strengths and weaknesses, as well as external opportuni…" at bounding box center [183, 285] width 0 height 13
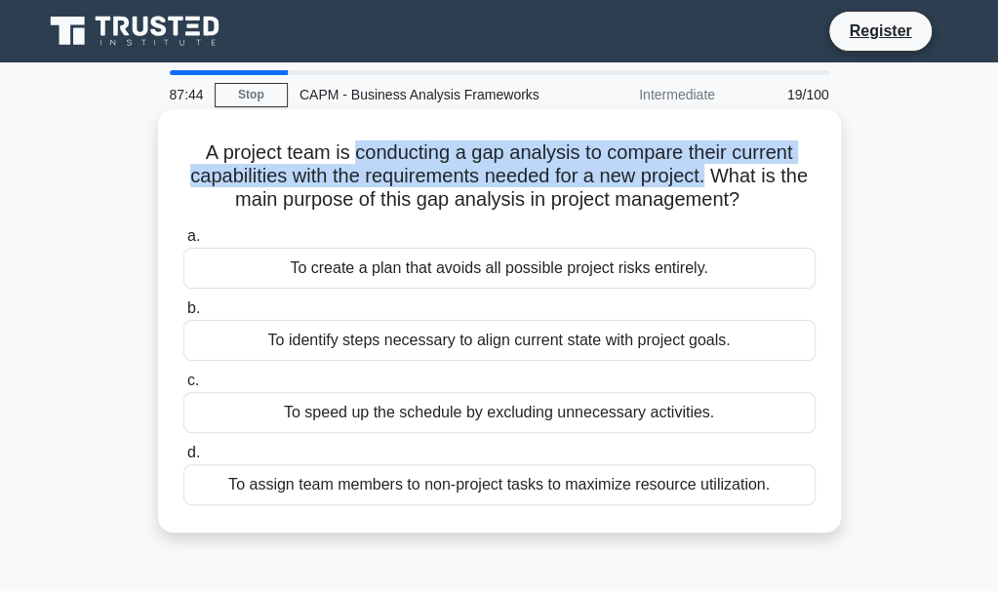
drag, startPoint x: 412, startPoint y: 162, endPoint x: 727, endPoint y: 181, distance: 315.7
click at [727, 181] on h5 "A project team is conducting a gap analysis to compare their current capabiliti…" at bounding box center [499, 176] width 636 height 72
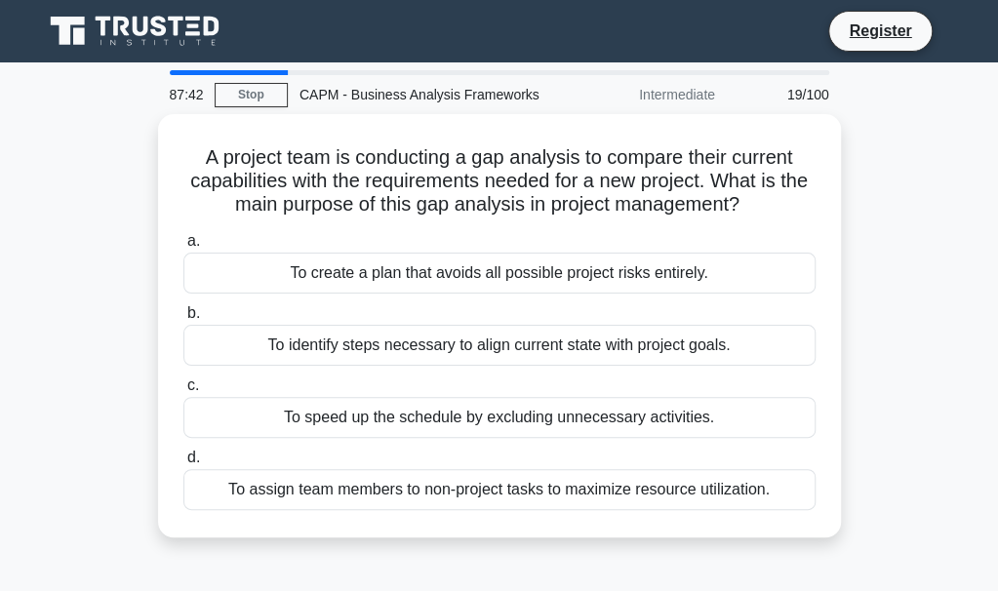
click at [90, 147] on div "A project team is conducting a gap analysis to compare their current capabiliti…" at bounding box center [499, 337] width 937 height 447
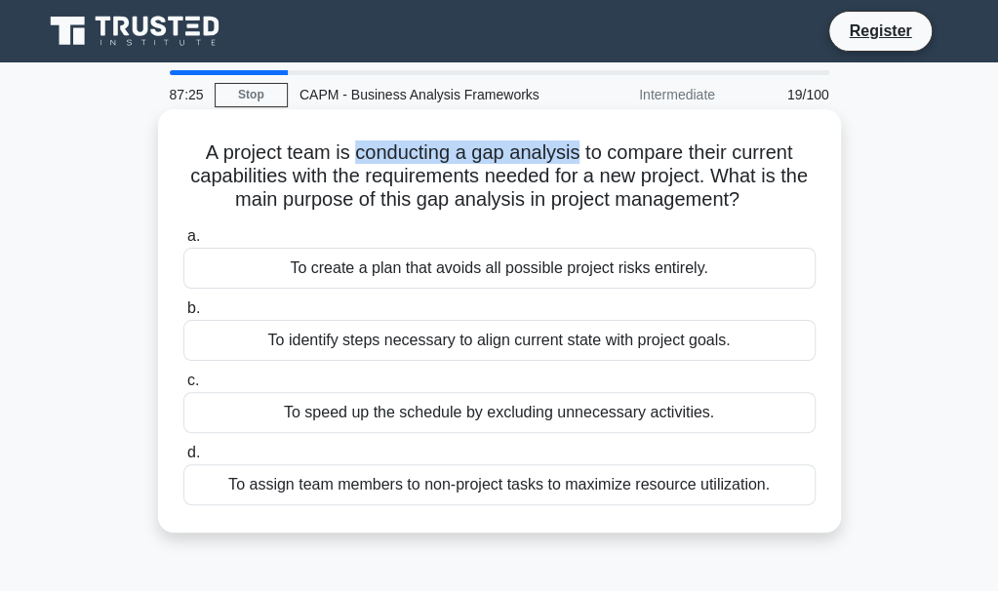
drag, startPoint x: 402, startPoint y: 149, endPoint x: 578, endPoint y: 147, distance: 175.6
click at [578, 147] on h5 "A project team is conducting a gap analysis to compare their current capabiliti…" at bounding box center [499, 176] width 636 height 72
click at [482, 346] on div "To identify steps necessary to align current state with project goals." at bounding box center [499, 340] width 632 height 41
click at [183, 315] on input "b. To identify steps necessary to align current state with project goals." at bounding box center [183, 308] width 0 height 13
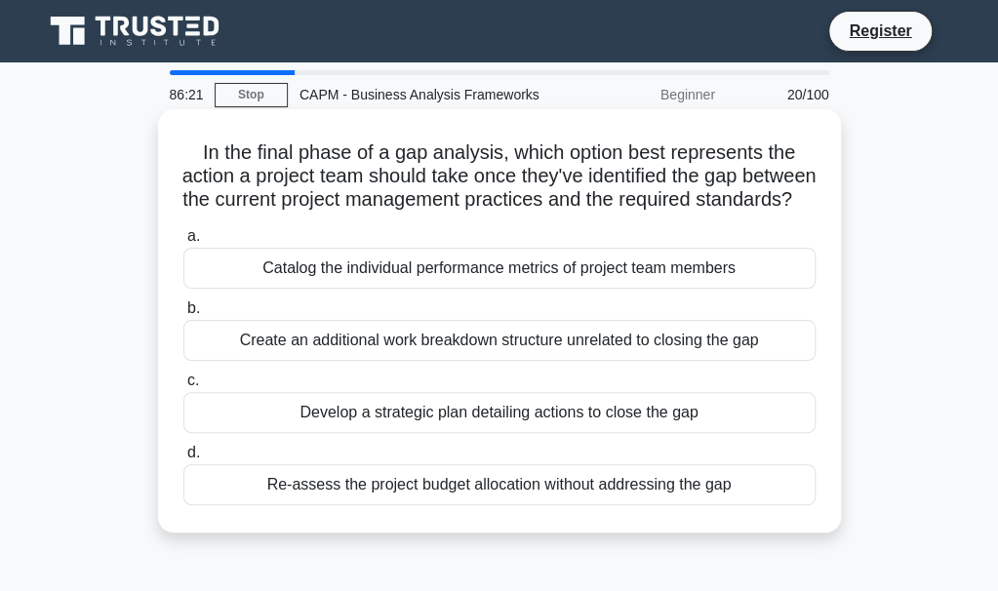
drag, startPoint x: 203, startPoint y: 177, endPoint x: 605, endPoint y: 234, distance: 406.0
click at [605, 213] on h5 "In the final phase of a gap analysis, which option best represents the action a…" at bounding box center [499, 176] width 636 height 72
click at [559, 433] on div "Develop a strategic plan detailing actions to close the gap" at bounding box center [499, 412] width 632 height 41
click at [183, 387] on input "c. Develop a strategic plan detailing actions to close the gap" at bounding box center [183, 381] width 0 height 13
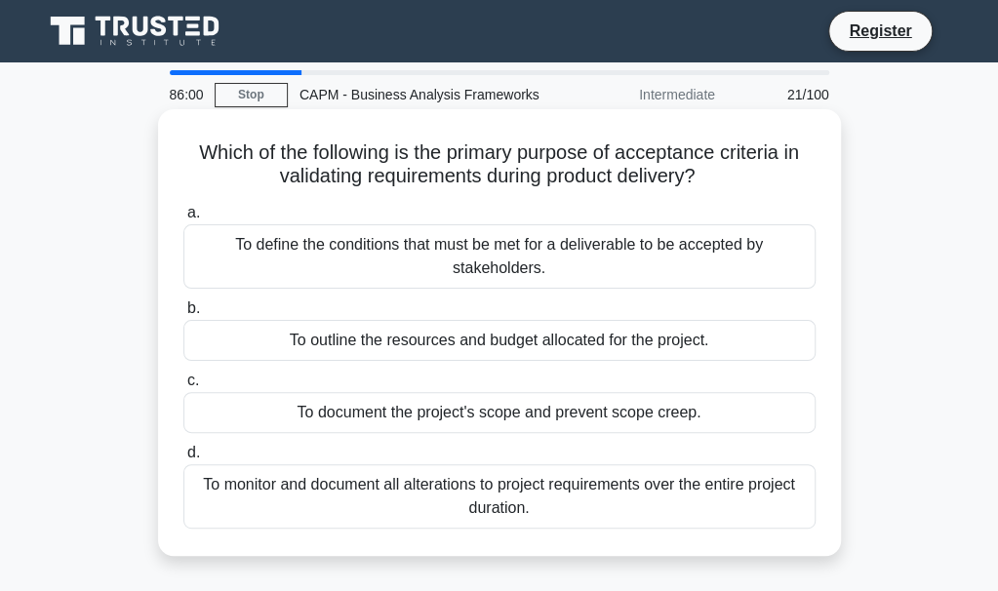
drag, startPoint x: 384, startPoint y: 154, endPoint x: 767, endPoint y: 170, distance: 382.7
click at [767, 170] on h5 "Which of the following is the primary purpose of acceptance criteria in validat…" at bounding box center [499, 164] width 636 height 49
click at [554, 263] on div "To define the conditions that must be met for a deliverable to be accepted by s…" at bounding box center [499, 256] width 632 height 64
click at [183, 220] on input "a. To define the conditions that must be met for a deliverable to be accepted b…" at bounding box center [183, 213] width 0 height 13
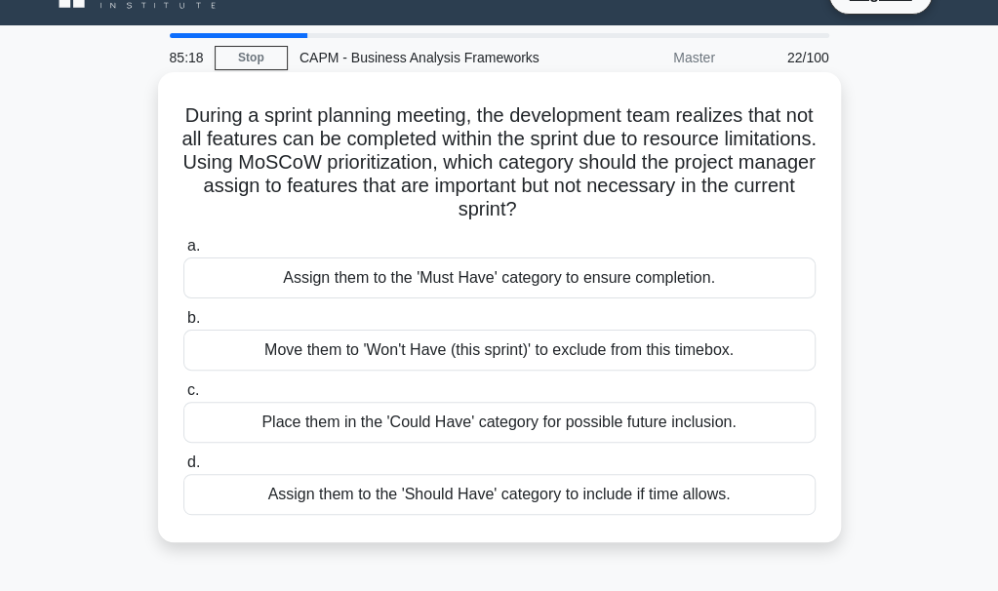
scroll to position [38, 0]
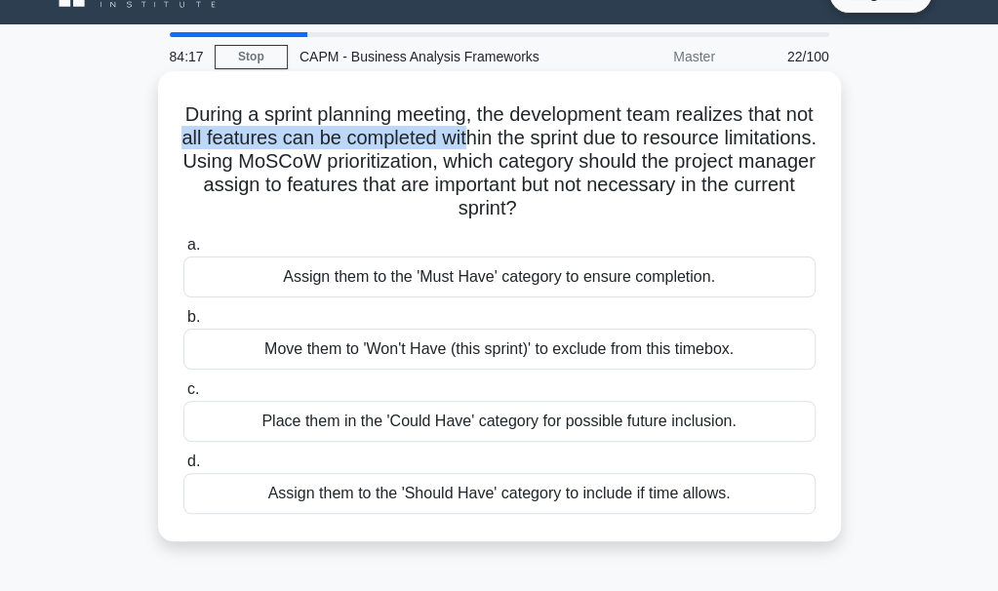
drag, startPoint x: 241, startPoint y: 134, endPoint x: 528, endPoint y: 136, distance: 286.8
click at [529, 134] on h5 "During a sprint planning meeting, the development team realizes that not all fe…" at bounding box center [499, 161] width 636 height 119
drag, startPoint x: 612, startPoint y: 182, endPoint x: 679, endPoint y: 218, distance: 75.9
click at [679, 218] on h5 "During a sprint planning meeting, the development team realizes that not all fe…" at bounding box center [499, 161] width 636 height 119
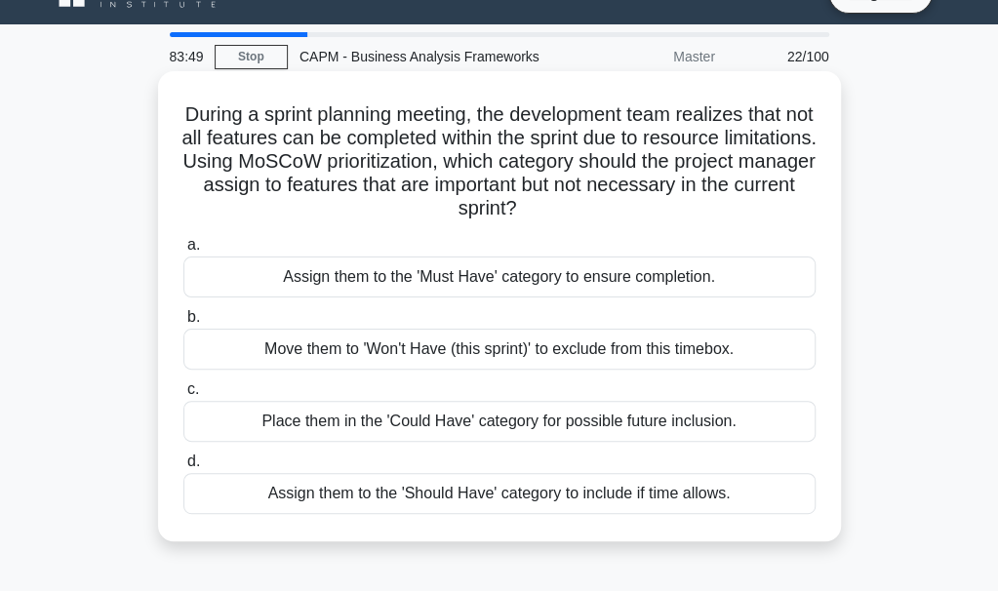
click at [624, 479] on div "Assign them to the 'Should Have' category to include if time allows." at bounding box center [499, 493] width 632 height 41
click at [183, 468] on input "d. Assign them to the 'Should Have' category to include if time allows." at bounding box center [183, 462] width 0 height 13
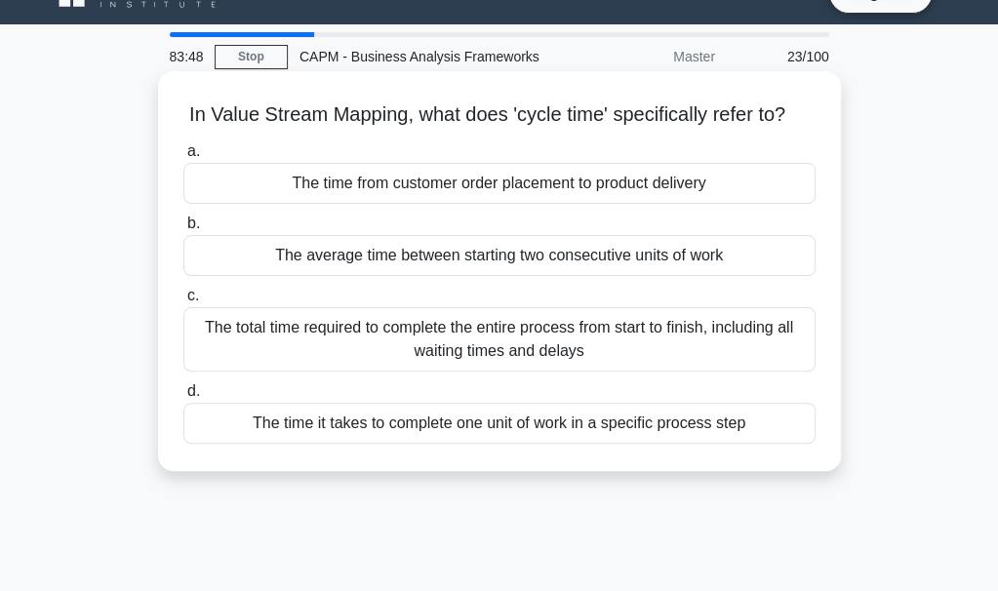
scroll to position [0, 0]
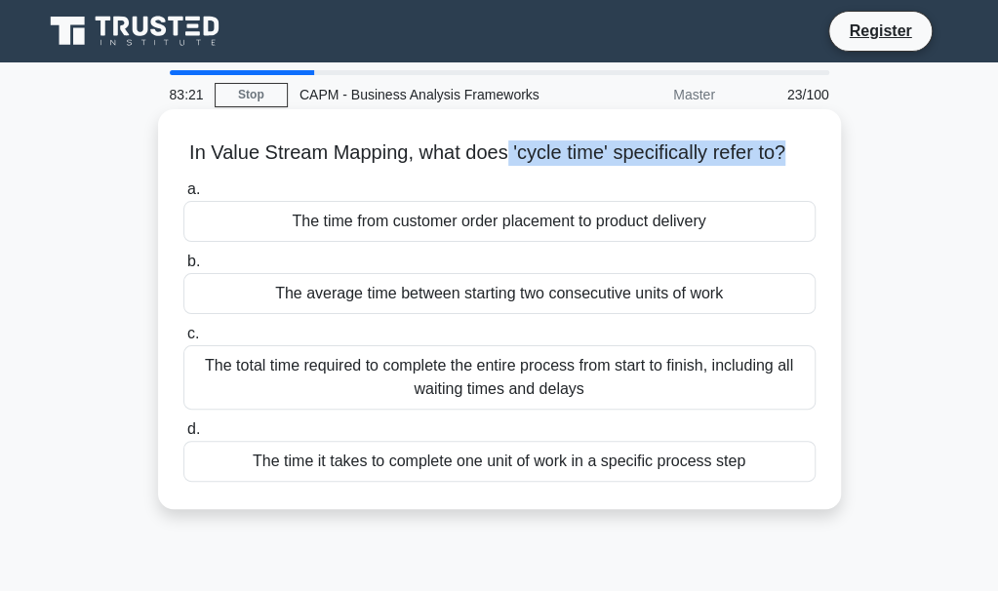
drag, startPoint x: 523, startPoint y: 149, endPoint x: 808, endPoint y: 155, distance: 284.9
click at [808, 155] on h5 "In Value Stream Mapping, what does 'cycle time' specifically refer to? .spinner…" at bounding box center [499, 152] width 636 height 25
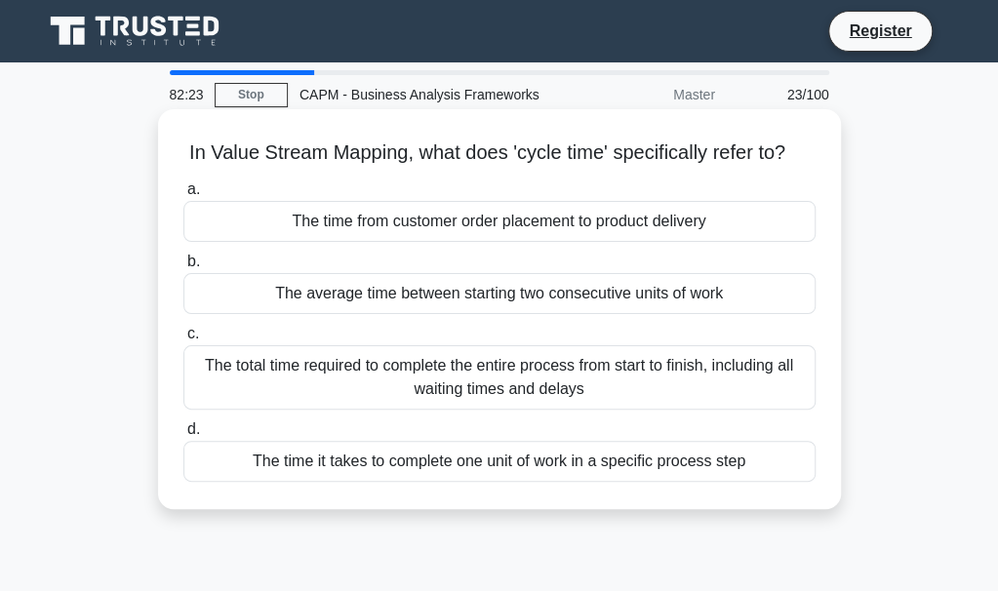
click at [471, 394] on div "The total time required to complete the entire process from start to finish, in…" at bounding box center [499, 377] width 632 height 64
click at [183, 340] on input "c. The total time required to complete the entire process from start to finish,…" at bounding box center [183, 334] width 0 height 13
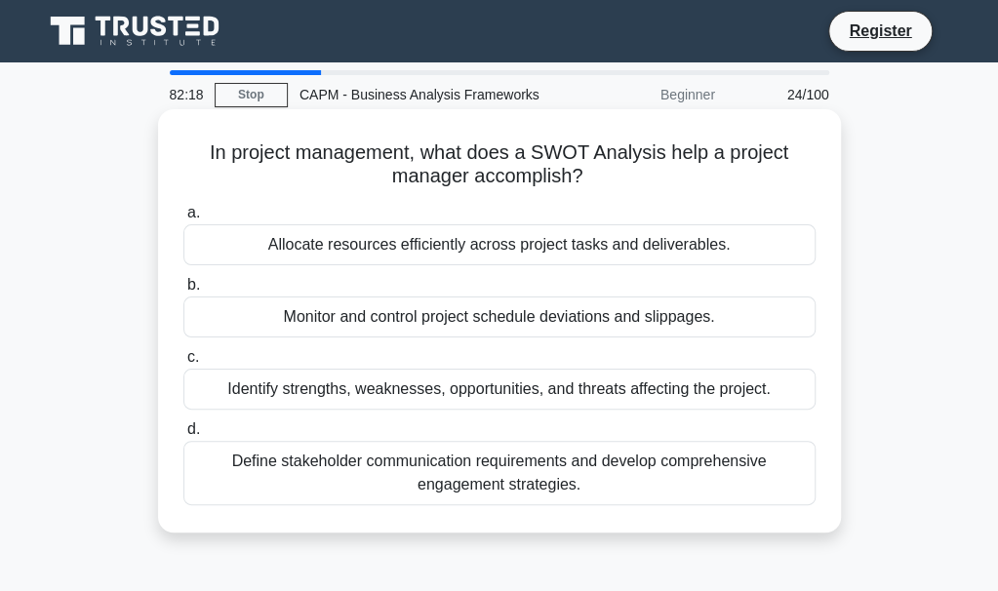
click at [420, 395] on div "Identify strengths, weaknesses, opportunities, and threats affecting the projec…" at bounding box center [499, 389] width 632 height 41
click at [183, 364] on input "c. Identify strengths, weaknesses, opportunities, and threats affecting the pro…" at bounding box center [183, 357] width 0 height 13
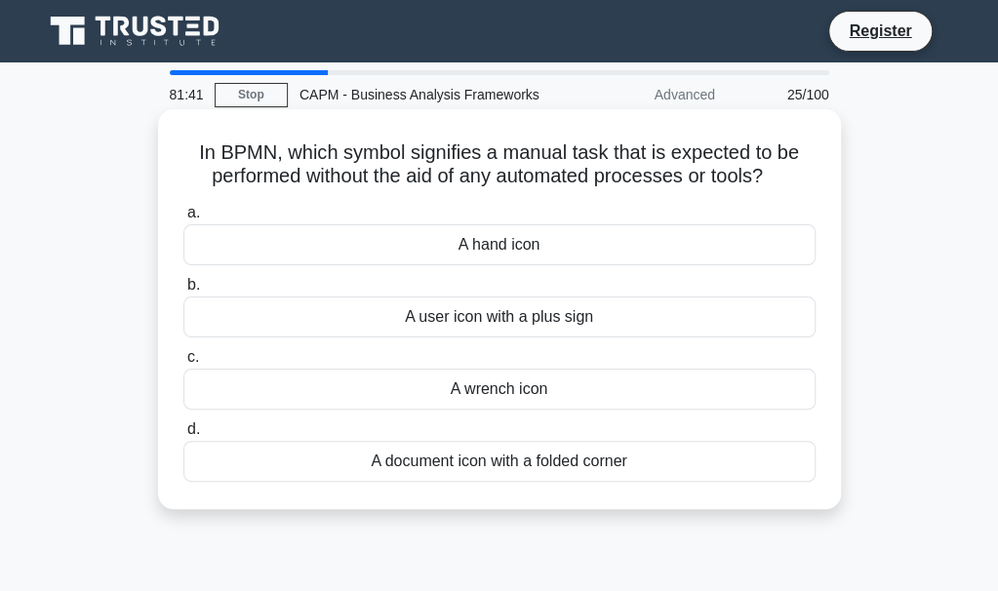
click at [459, 234] on div "A hand icon" at bounding box center [499, 244] width 632 height 41
click at [183, 220] on input "a. A hand icon" at bounding box center [183, 213] width 0 height 13
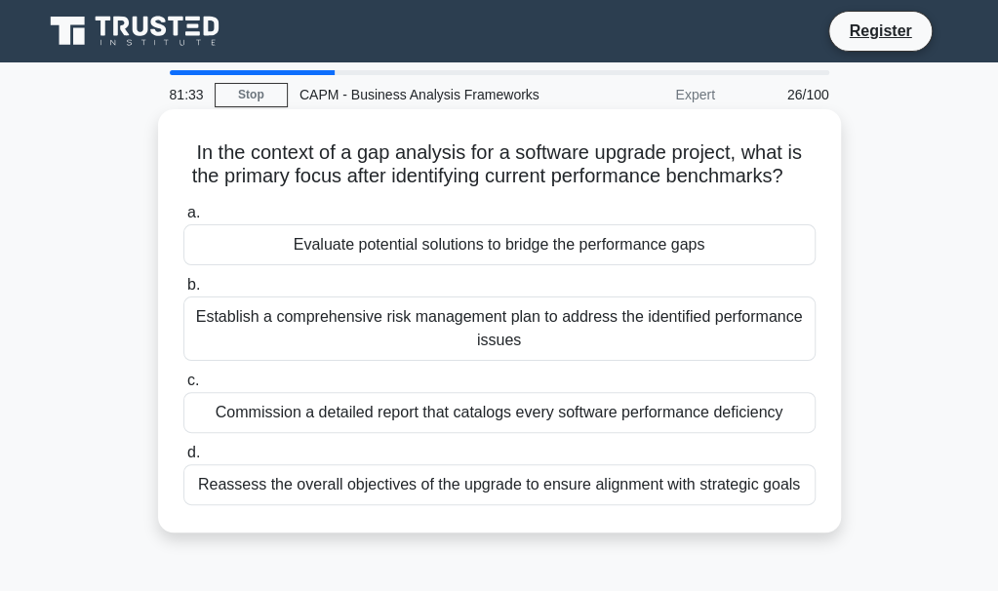
scroll to position [98, 0]
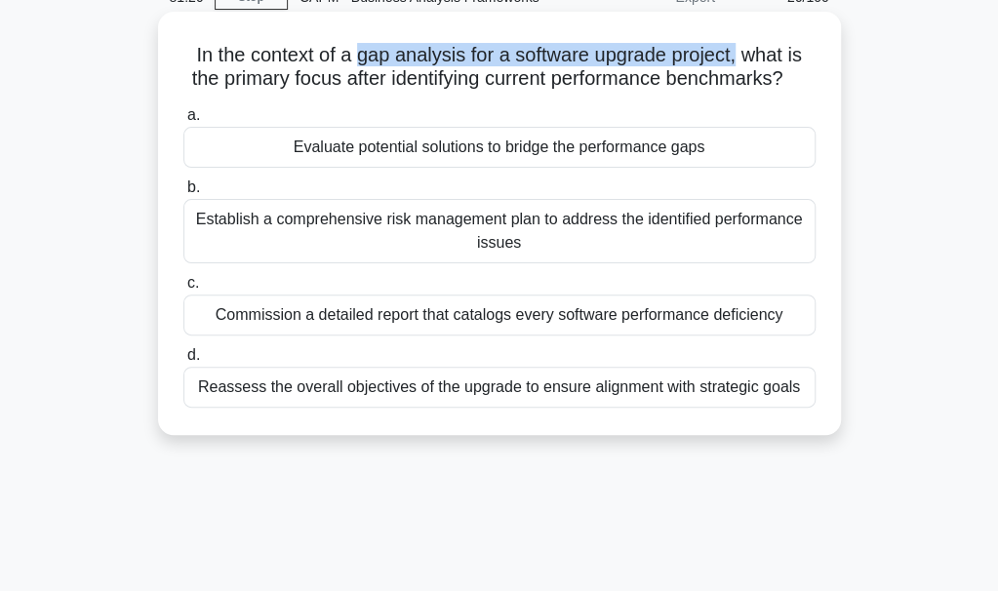
drag, startPoint x: 359, startPoint y: 65, endPoint x: 712, endPoint y: 75, distance: 353.3
click at [741, 67] on h5 "In the context of a gap analysis for a software upgrade project, what is the pr…" at bounding box center [499, 67] width 636 height 49
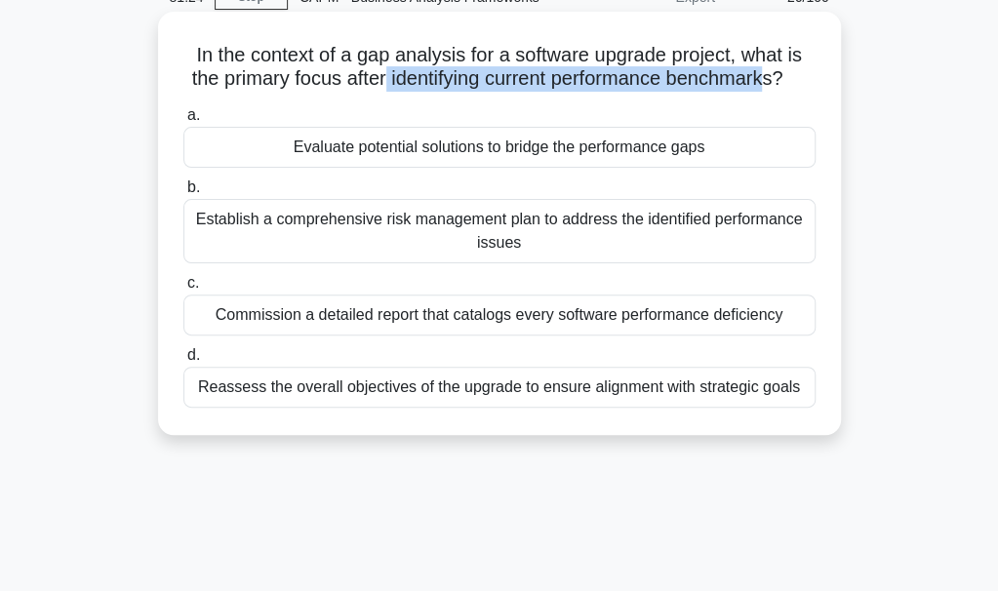
drag, startPoint x: 396, startPoint y: 85, endPoint x: 786, endPoint y: 88, distance: 390.2
click at [787, 89] on h5 "In the context of a gap analysis for a software upgrade project, what is the pr…" at bounding box center [499, 67] width 636 height 49
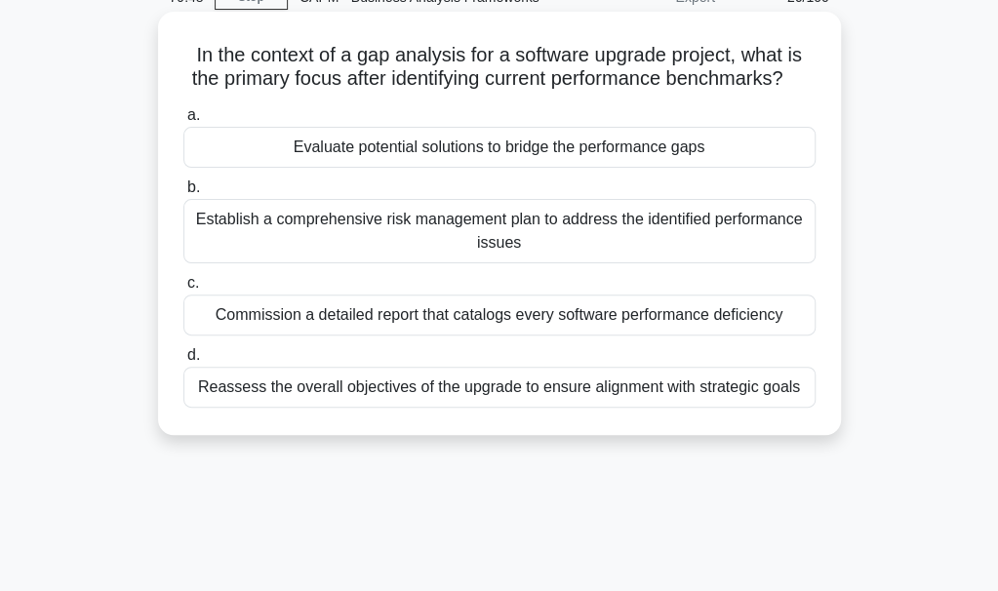
click at [336, 168] on div "Evaluate potential solutions to bridge the performance gaps" at bounding box center [499, 147] width 632 height 41
click at [183, 122] on input "a. Evaluate potential solutions to bridge the performance gaps" at bounding box center [183, 115] width 0 height 13
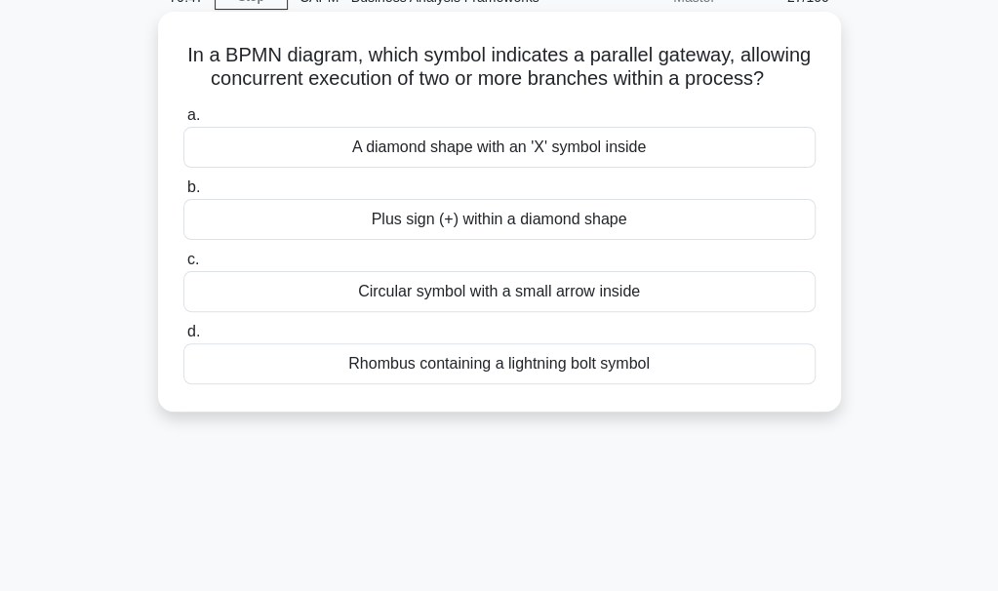
scroll to position [0, 0]
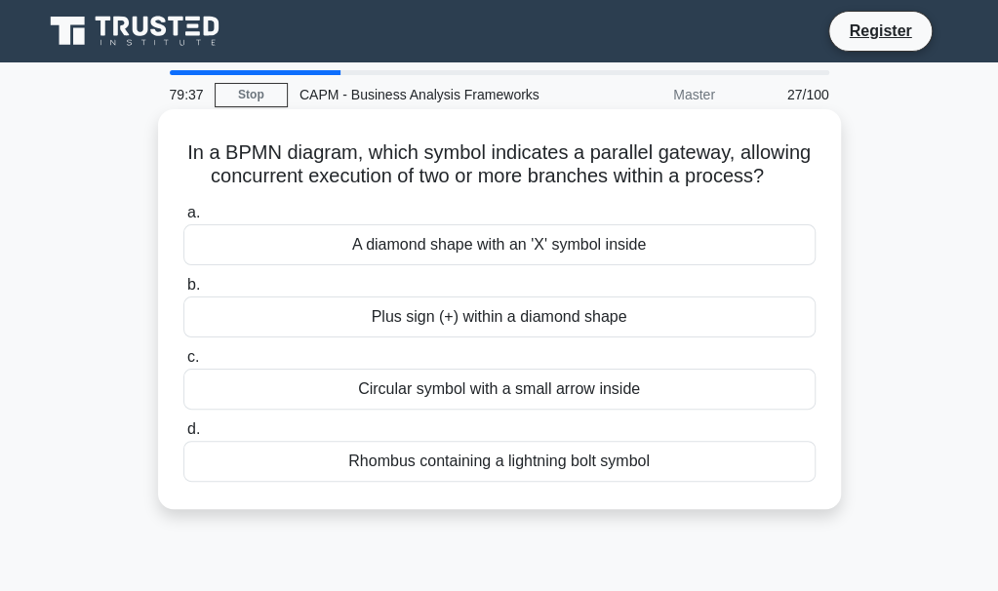
click at [356, 265] on div "A diamond shape with an 'X' symbol inside" at bounding box center [499, 244] width 632 height 41
click at [183, 220] on input "a. A diamond shape with an 'X' symbol inside" at bounding box center [183, 213] width 0 height 13
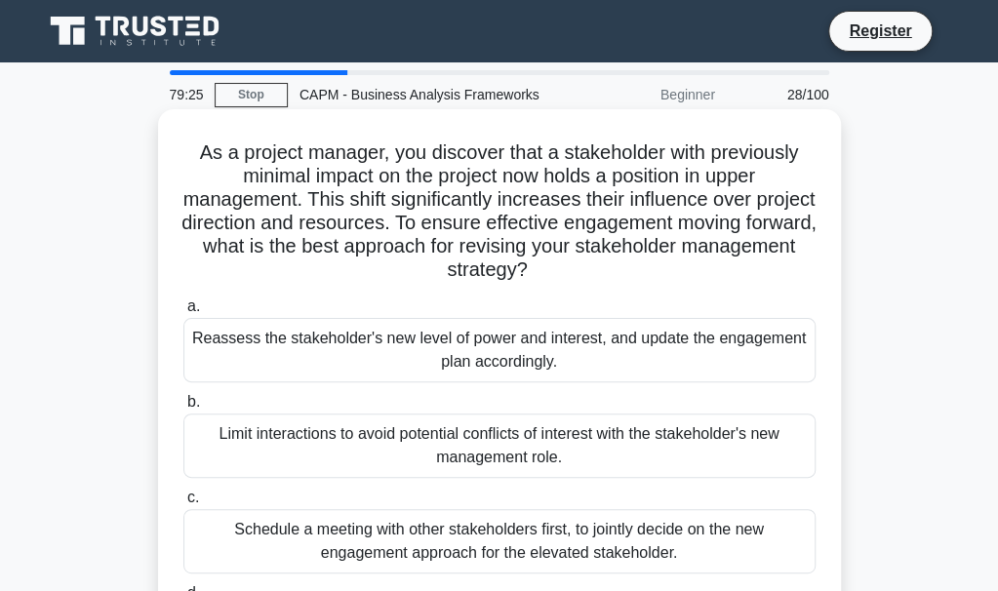
scroll to position [98, 0]
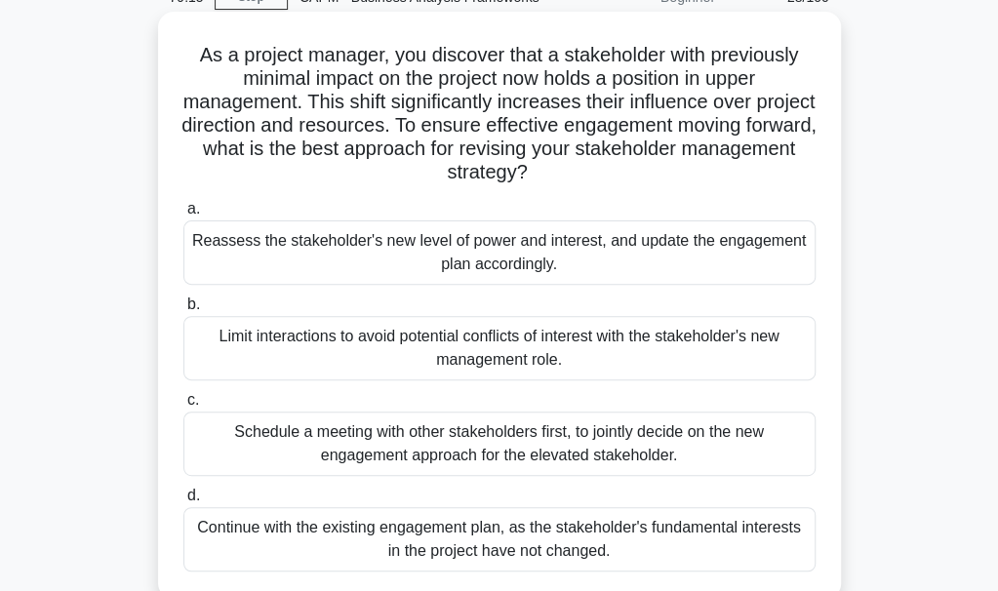
click at [354, 244] on div "Reassess the stakeholder's new level of power and interest, and update the enga…" at bounding box center [499, 252] width 632 height 64
click at [183, 216] on input "a. Reassess the stakeholder's new level of power and interest, and update the e…" at bounding box center [183, 209] width 0 height 13
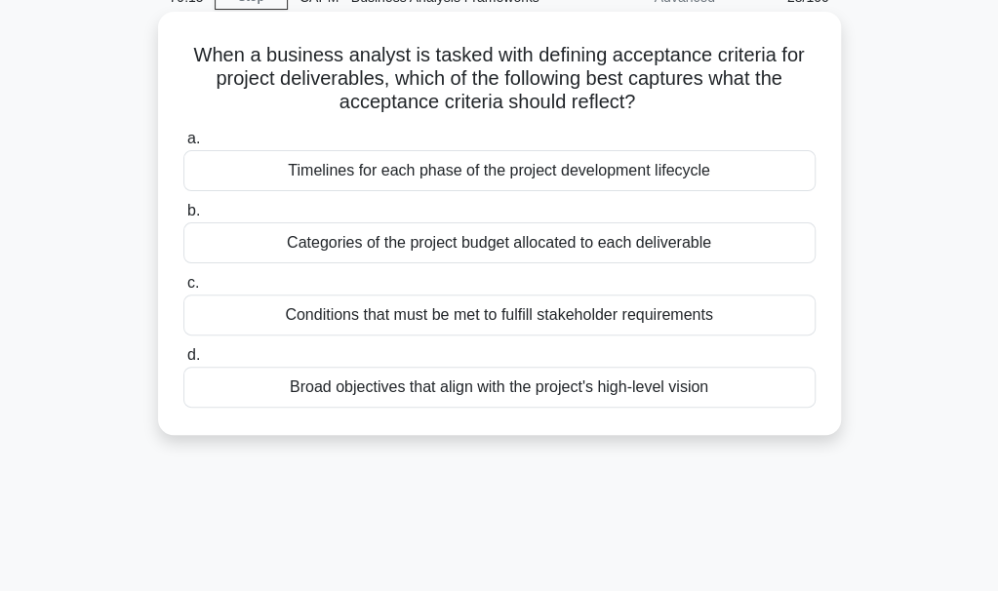
scroll to position [0, 0]
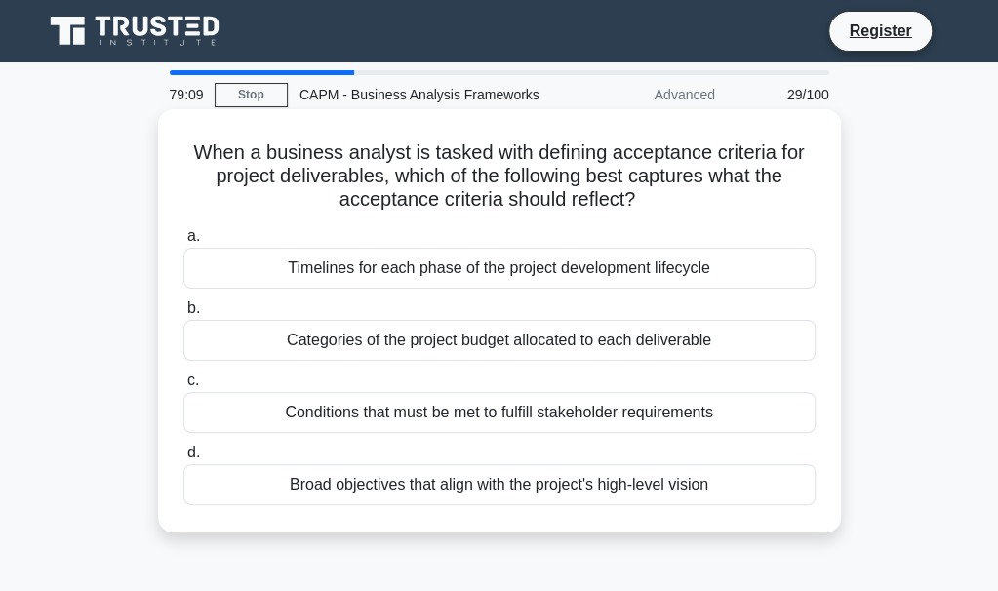
drag, startPoint x: 627, startPoint y: 160, endPoint x: 671, endPoint y: 190, distance: 53.3
click at [671, 190] on h5 "When a business analyst is tasked with defining acceptance criteria for project…" at bounding box center [499, 176] width 636 height 72
click at [500, 149] on h5 "When a business analyst is tasked with defining acceptance criteria for project…" at bounding box center [499, 176] width 636 height 72
click at [354, 474] on div "Broad objectives that align with the project's high-level vision" at bounding box center [499, 484] width 632 height 41
click at [183, 460] on input "d. Broad objectives that align with the project's high-level vision" at bounding box center [183, 453] width 0 height 13
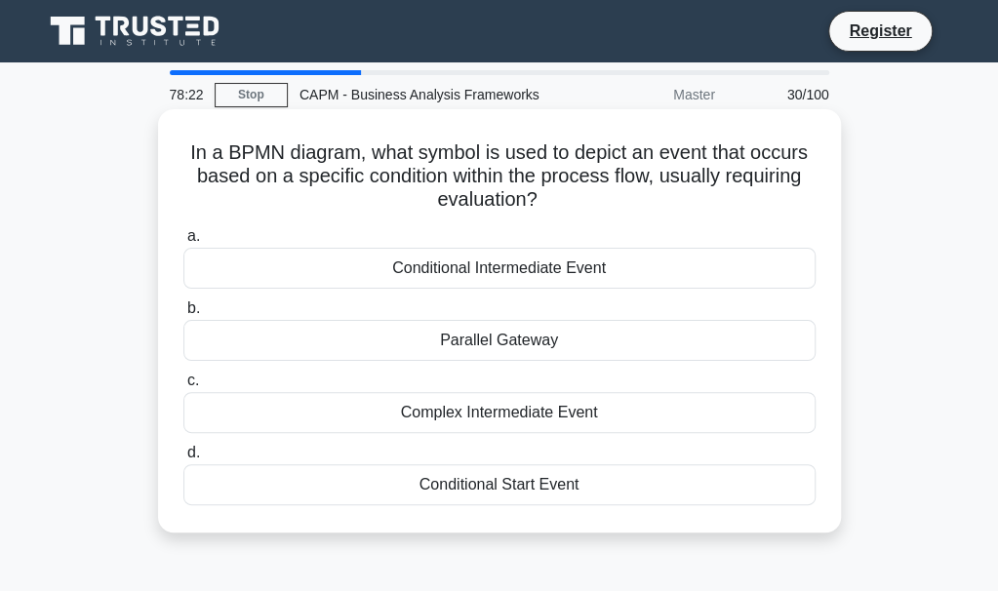
click at [442, 342] on div "Parallel Gateway" at bounding box center [499, 340] width 632 height 41
click at [183, 315] on input "b. Parallel Gateway" at bounding box center [183, 308] width 0 height 13
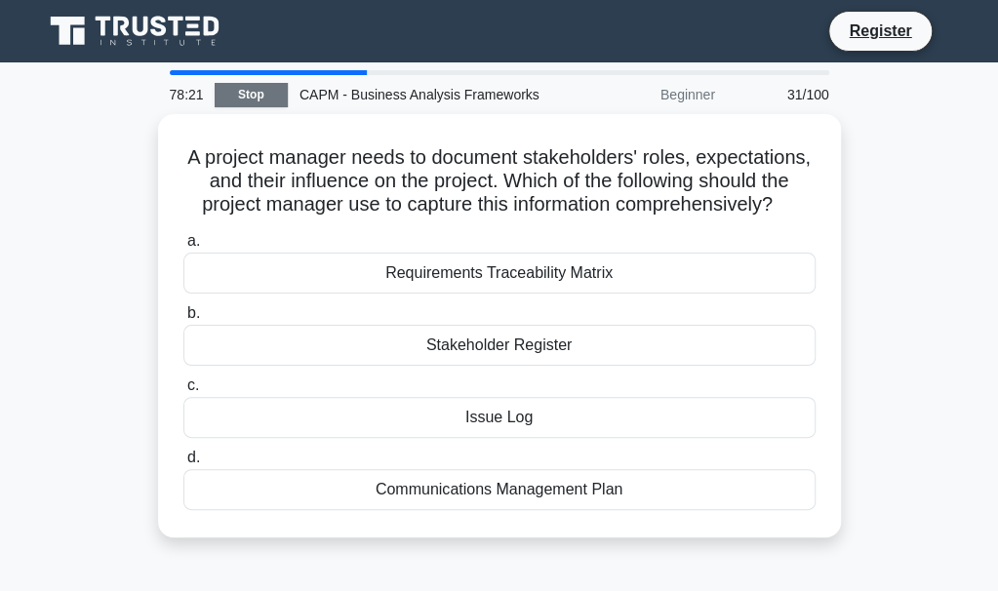
click at [270, 99] on link "Stop" at bounding box center [251, 95] width 73 height 24
